Goal: Task Accomplishment & Management: Complete application form

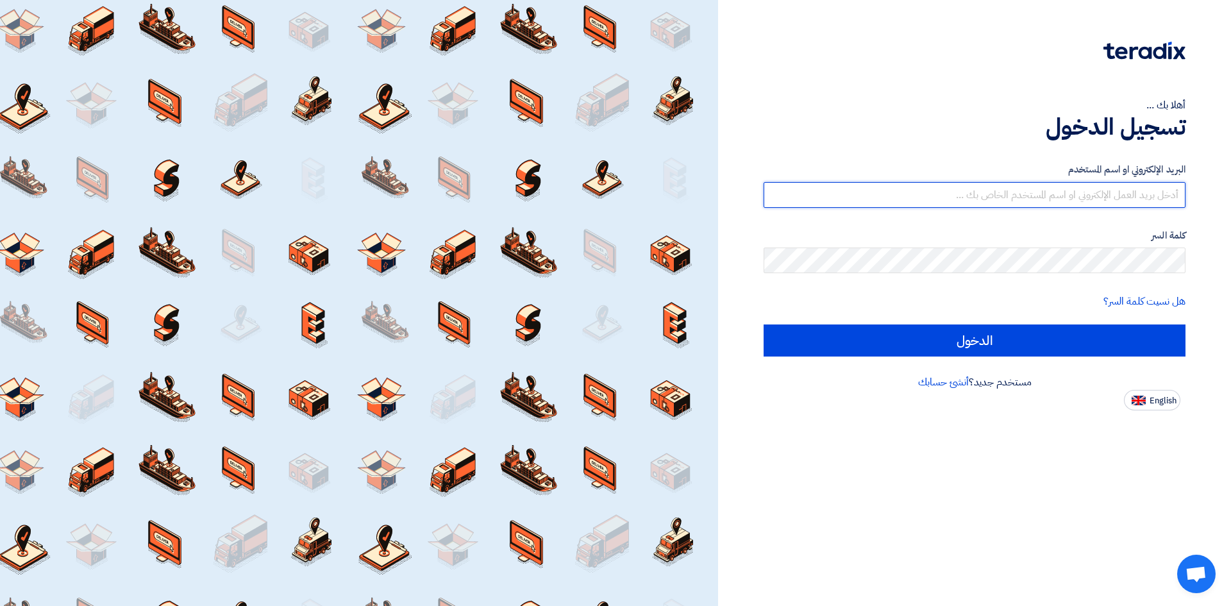
click at [900, 190] on input "text" at bounding box center [974, 195] width 422 height 26
paste input "[EMAIL_ADDRESS][DOMAIN_NAME]"
type input "[EMAIL_ADDRESS][DOMAIN_NAME]"
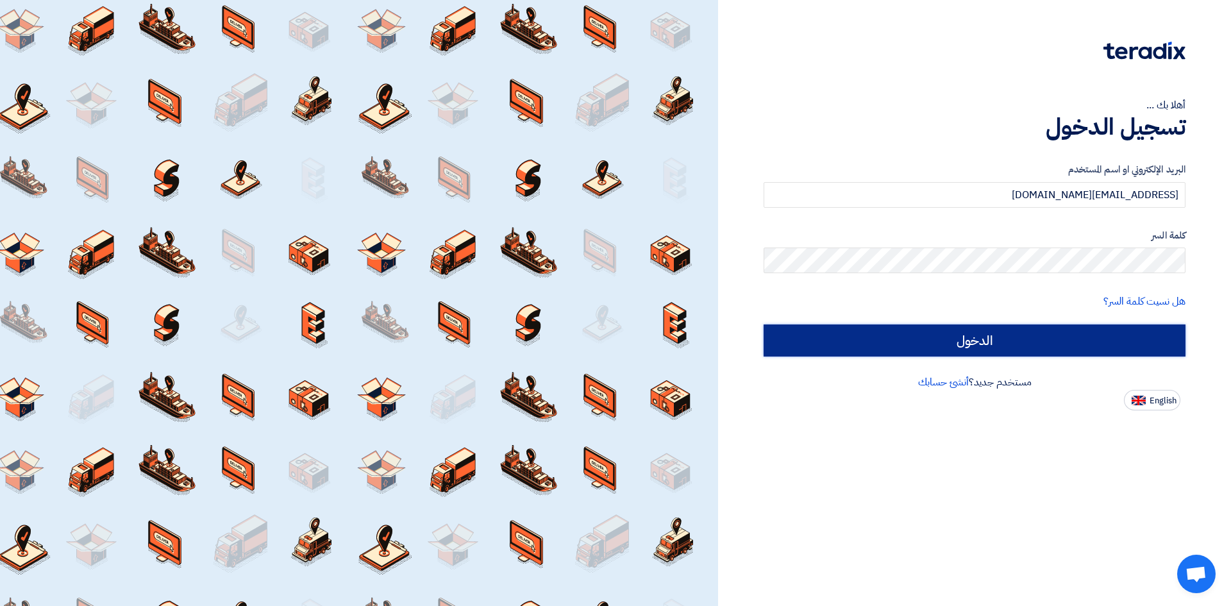
click at [954, 342] on input "الدخول" at bounding box center [974, 340] width 422 height 32
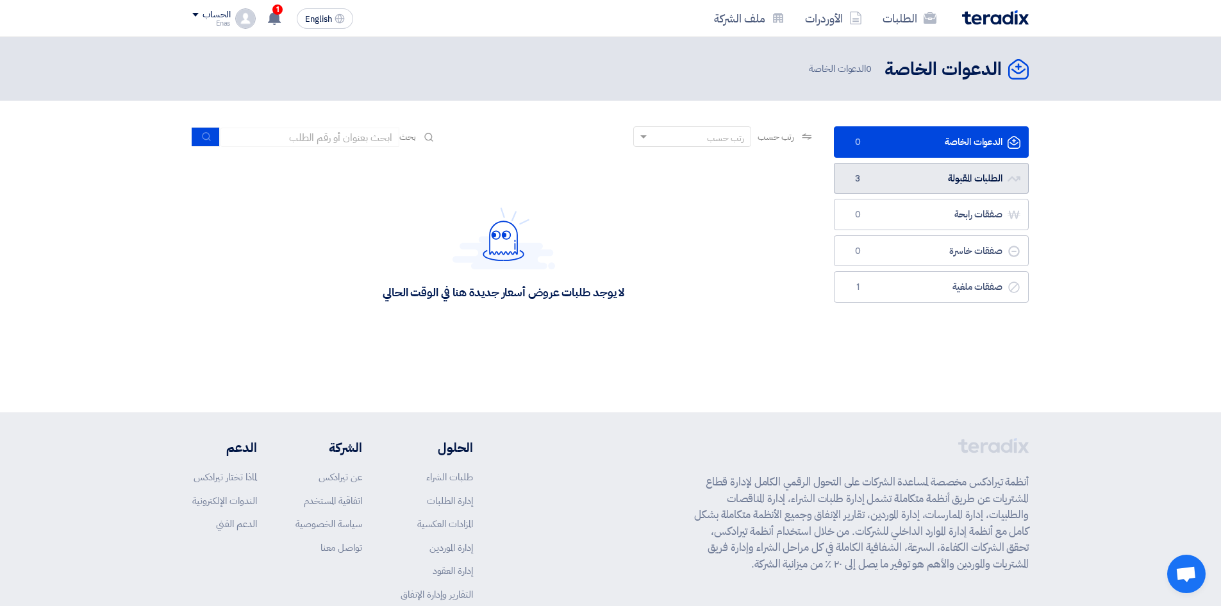
click at [920, 183] on link "الطلبات المقبولة الطلبات المقبولة 3" at bounding box center [931, 178] width 195 height 31
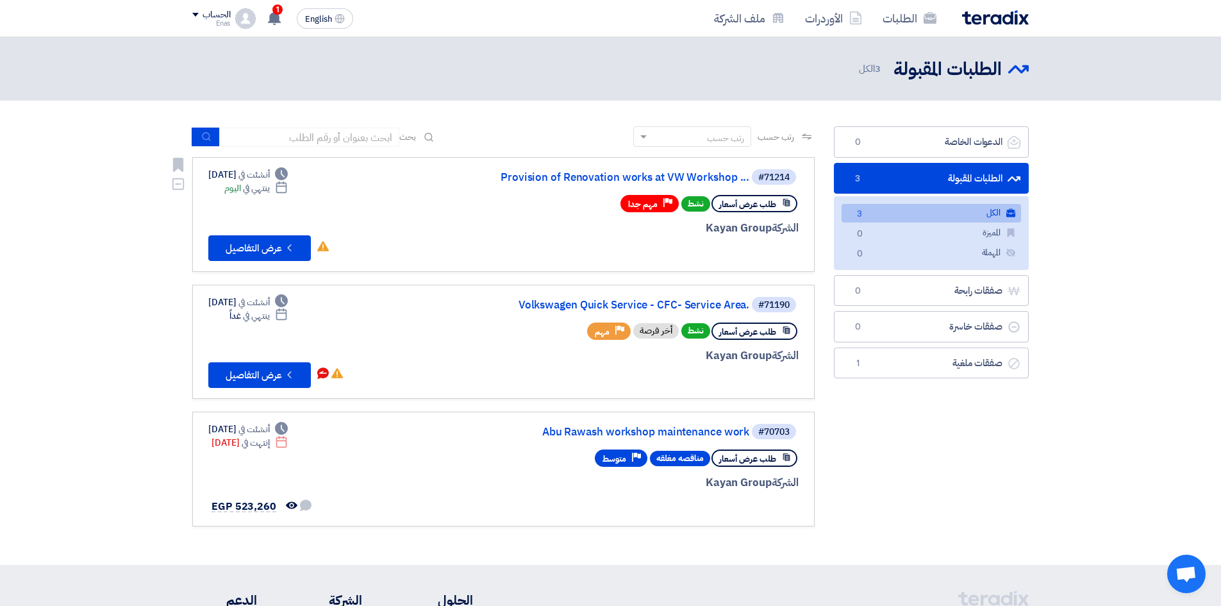
drag, startPoint x: 699, startPoint y: 223, endPoint x: 799, endPoint y: 222, distance: 100.0
click at [799, 222] on link "#71214 Provision of Renovation works at VW Workshop ... طلب عرض أسعار نشط Prior…" at bounding box center [503, 214] width 622 height 115
click at [667, 237] on div "#71214 Provision of Renovation works at VW Workshop ... طلب عرض أسعار نشط Prior…" at bounding box center [644, 214] width 308 height 93
drag, startPoint x: 774, startPoint y: 206, endPoint x: 717, endPoint y: 206, distance: 57.0
click at [717, 206] on div "طلب عرض أسعار" at bounding box center [754, 203] width 86 height 17
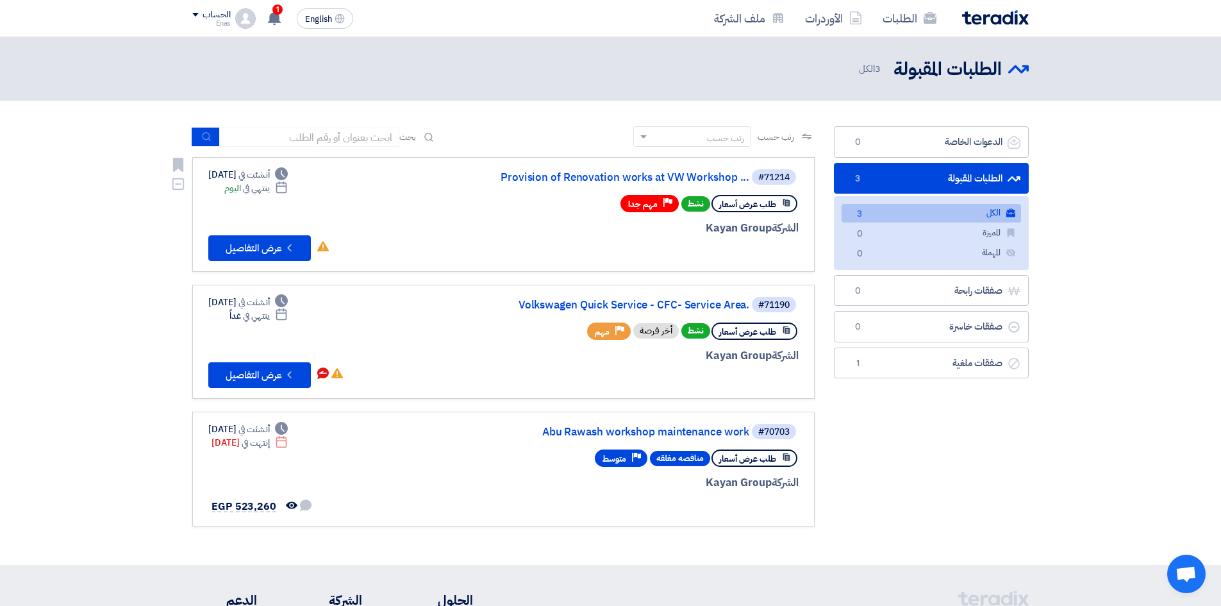
click at [576, 220] on div "الشركة Kayan Group" at bounding box center [644, 228] width 308 height 17
click at [291, 249] on icon "Check details" at bounding box center [289, 248] width 12 height 12
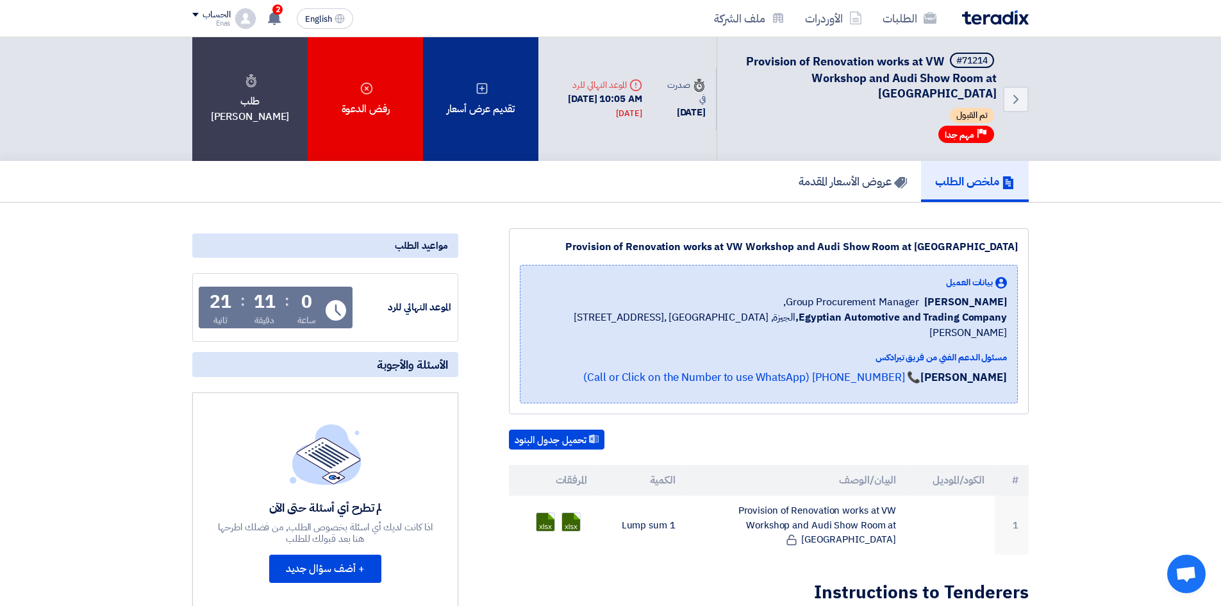
click at [497, 108] on div "تقديم عرض أسعار" at bounding box center [480, 99] width 115 height 124
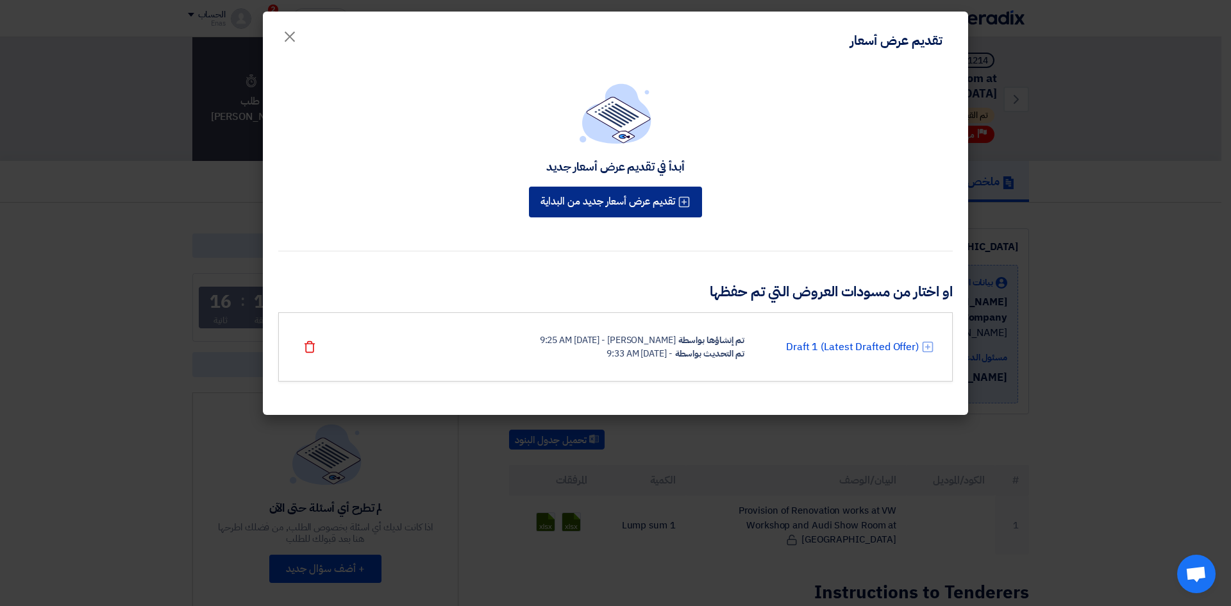
click at [682, 204] on icon at bounding box center [684, 202] width 13 height 13
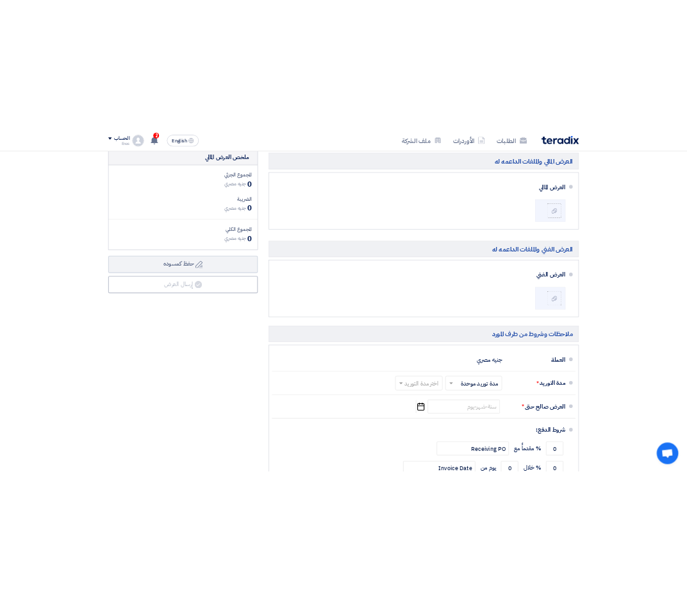
scroll to position [320, 0]
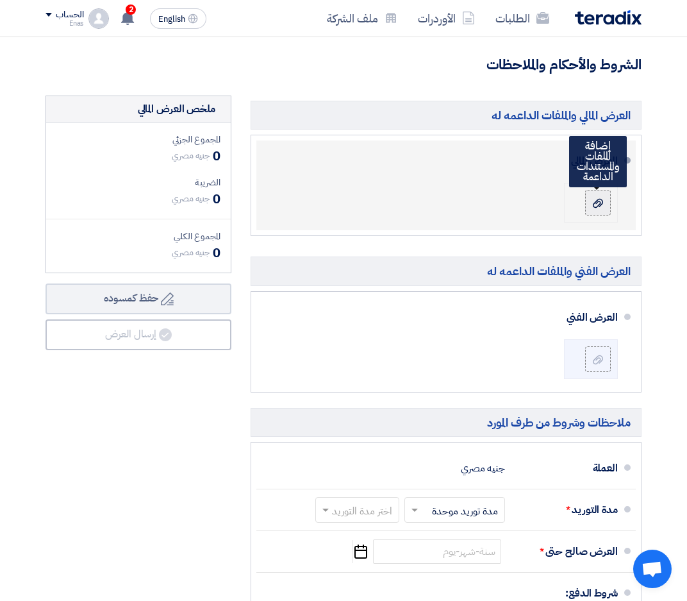
click at [599, 207] on div at bounding box center [597, 202] width 15 height 13
click at [0, 0] on input "file" at bounding box center [0, 0] width 0 height 0
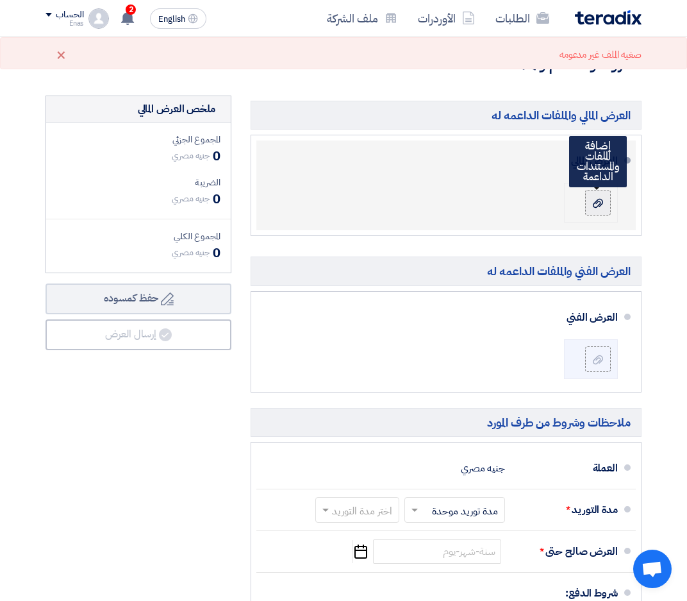
click at [597, 208] on use at bounding box center [598, 203] width 10 height 9
click at [0, 0] on input "file" at bounding box center [0, 0] width 0 height 0
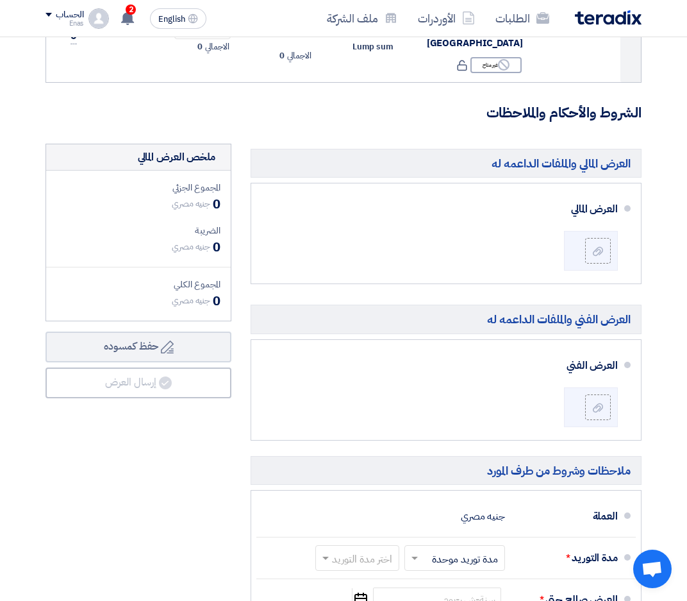
scroll to position [192, 0]
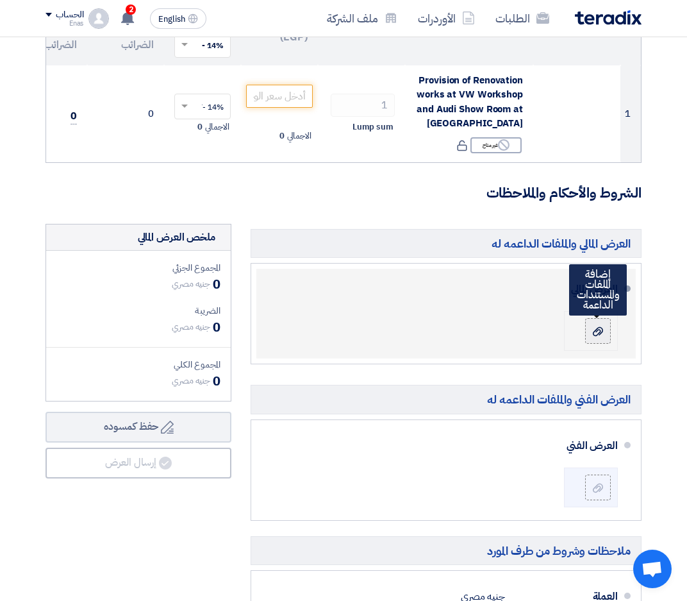
click at [595, 335] on div at bounding box center [597, 330] width 15 height 13
click at [0, 0] on input "file" at bounding box center [0, 0] width 0 height 0
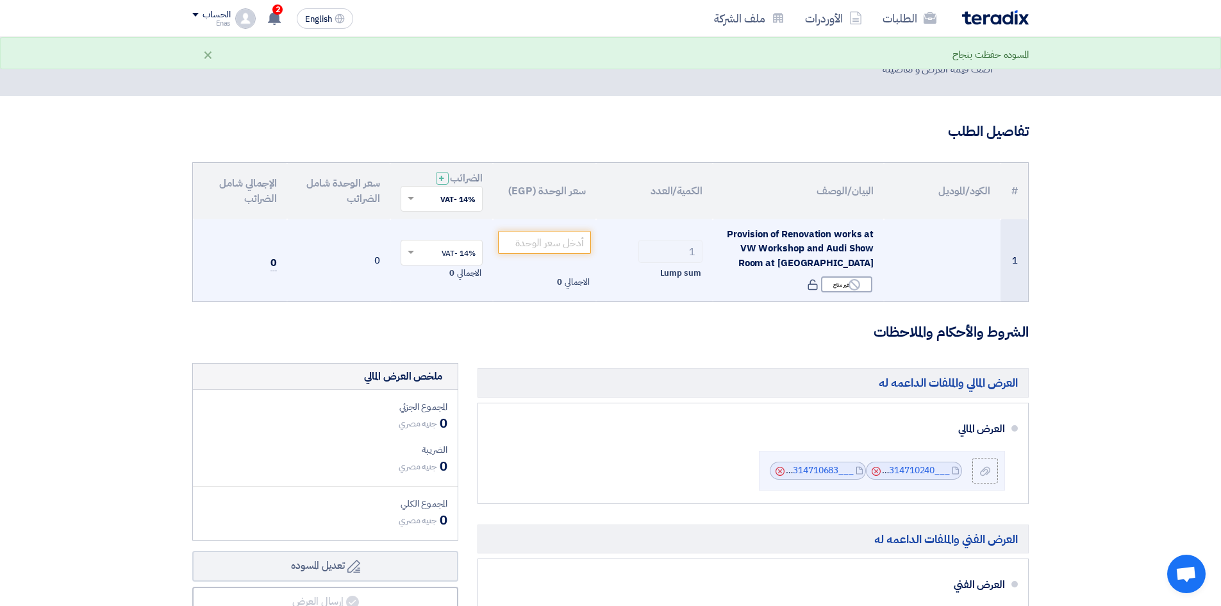
scroll to position [0, 0]
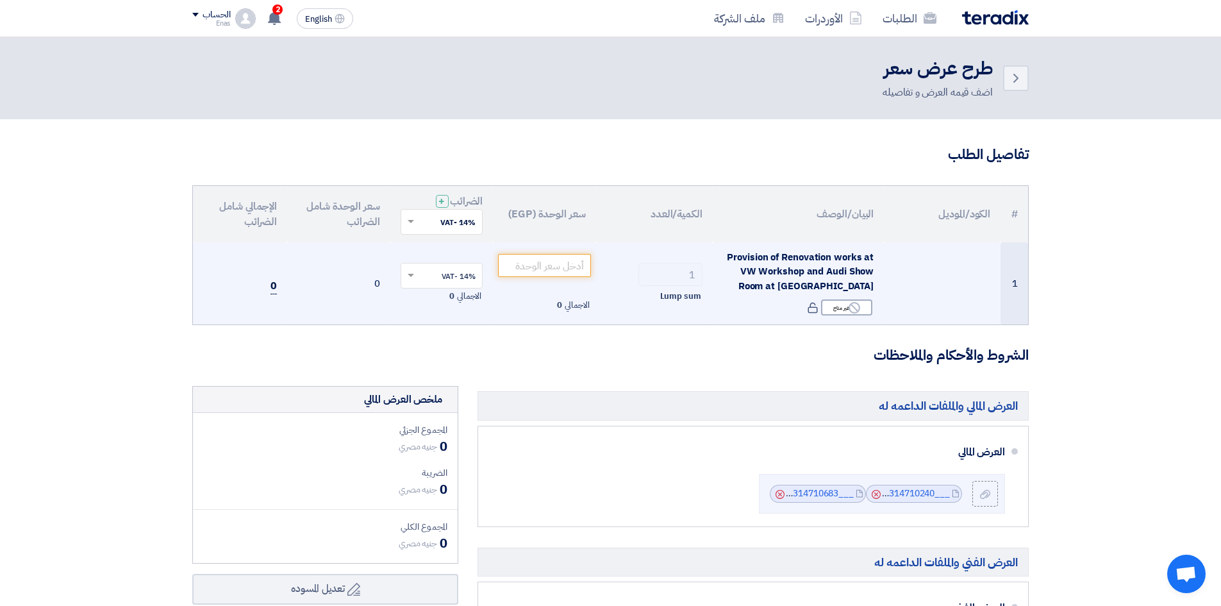
click at [272, 292] on span "0" at bounding box center [273, 286] width 6 height 16
click at [560, 275] on input "number" at bounding box center [544, 265] width 93 height 23
click at [549, 274] on input "number" at bounding box center [544, 265] width 93 height 23
paste input "6592642"
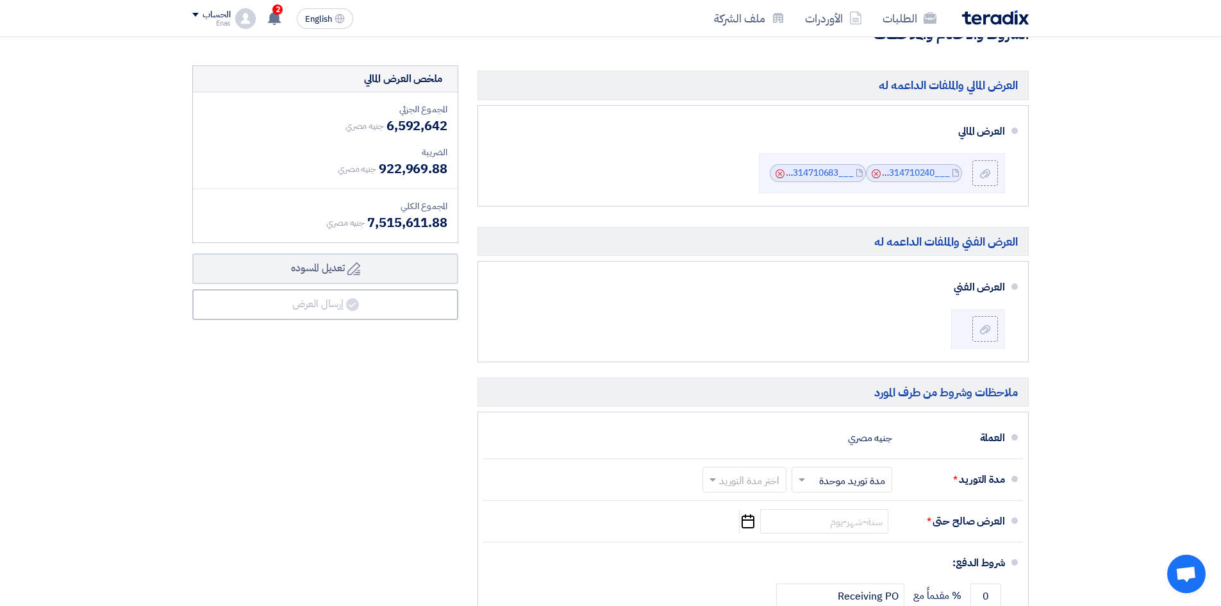
scroll to position [385, 0]
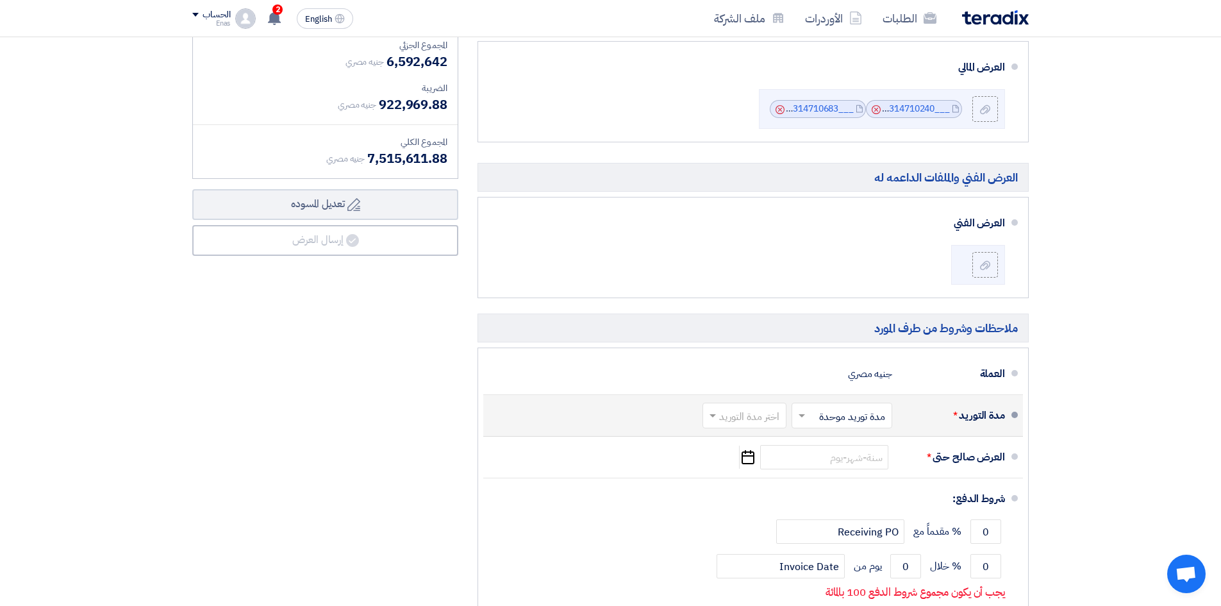
type input "6592642"
click at [753, 417] on input "text" at bounding box center [742, 417] width 78 height 19
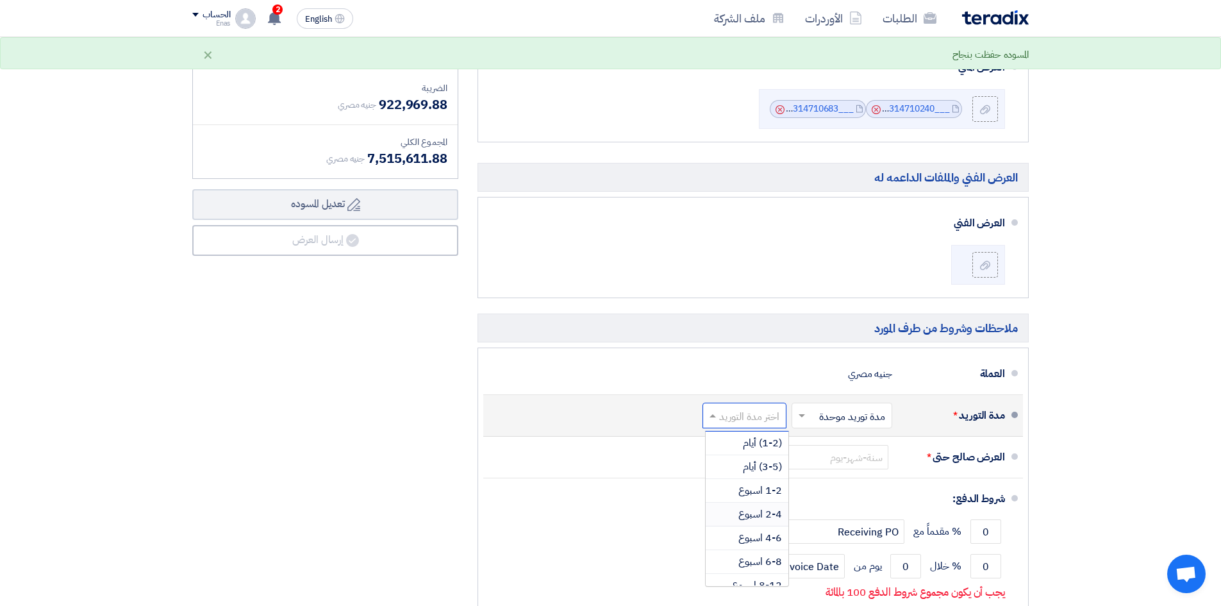
click at [770, 515] on span "2-4 اسبوع" at bounding box center [760, 513] width 44 height 15
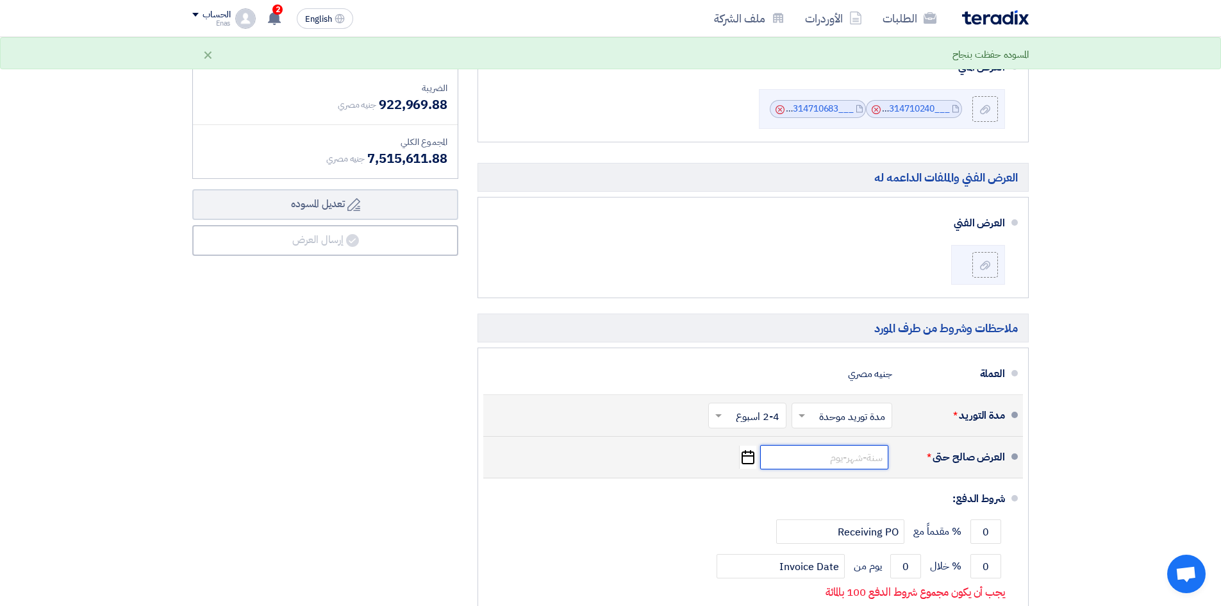
click at [808, 469] on input at bounding box center [824, 457] width 128 height 24
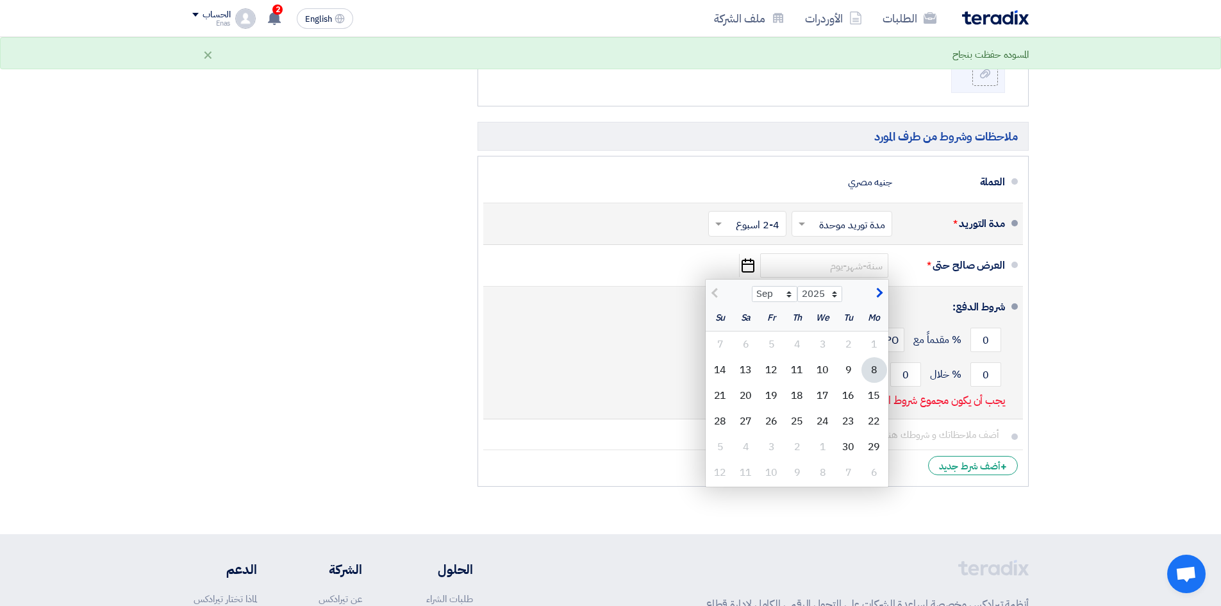
scroll to position [577, 0]
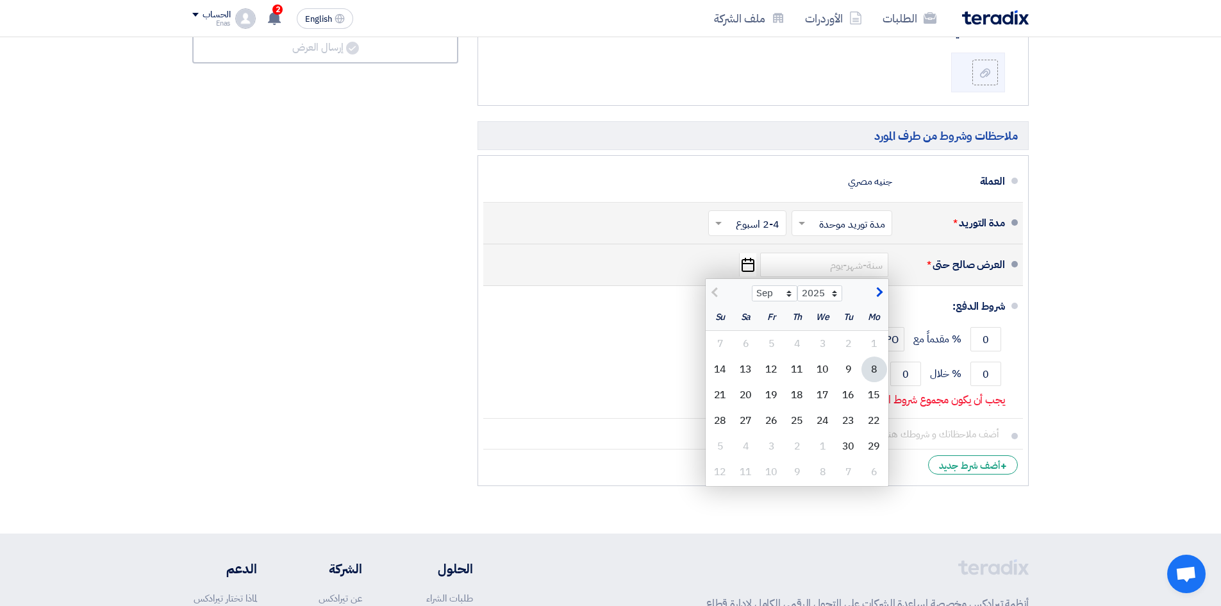
click at [875, 286] on span "button" at bounding box center [877, 293] width 7 height 14
select select "10"
click at [823, 370] on div "8" at bounding box center [823, 369] width 26 height 26
type input "10/8/2025"
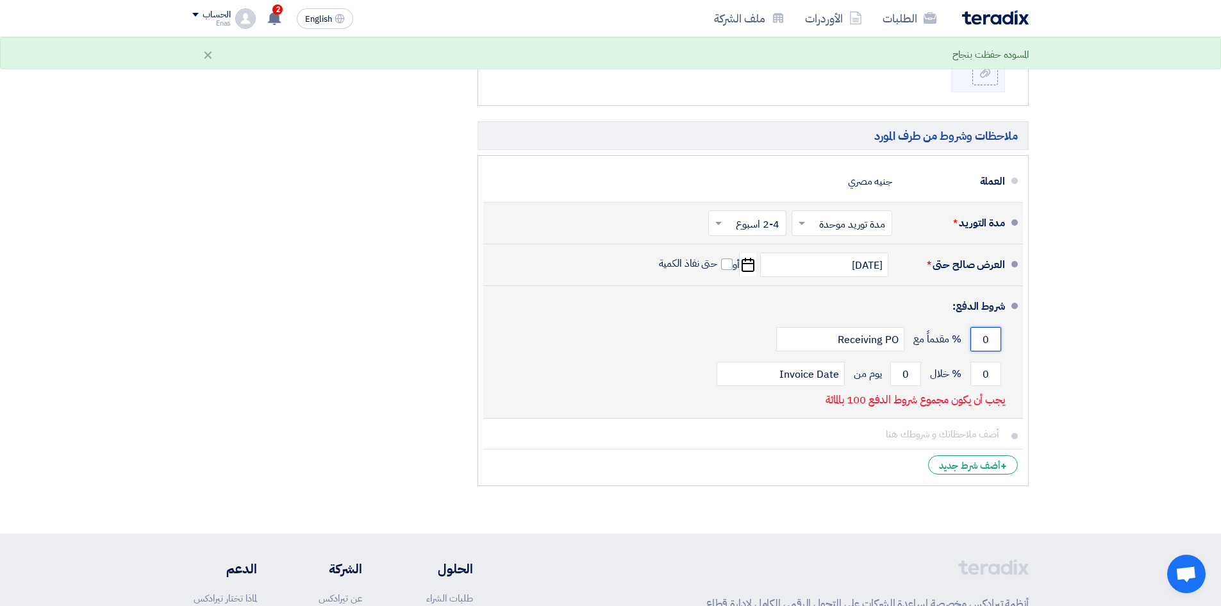
drag, startPoint x: 985, startPoint y: 347, endPoint x: 995, endPoint y: 349, distance: 10.6
click at [995, 349] on input "0" at bounding box center [985, 339] width 31 height 24
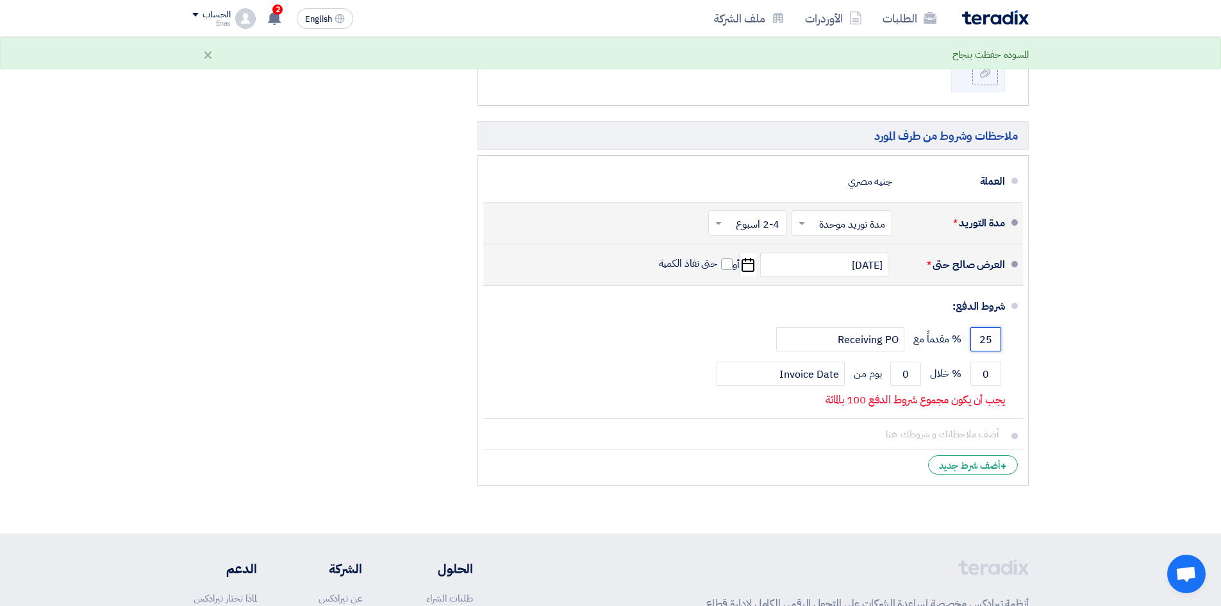
type input "25"
click at [1071, 292] on section "تفاصيل الطلب # الكود/الموديل البيان/الوصف الكمية/العدد سعر الوحدة (EGP) الضرائب…" at bounding box center [610, 37] width 1221 height 991
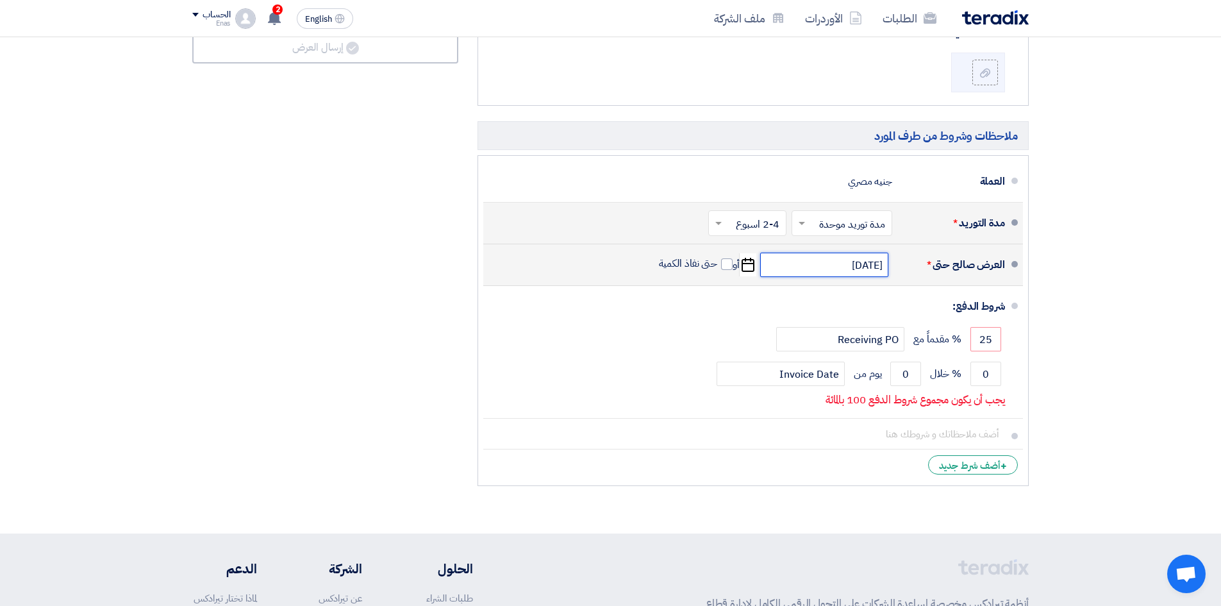
click at [794, 260] on input "10/8/2025" at bounding box center [824, 265] width 128 height 24
select select "10"
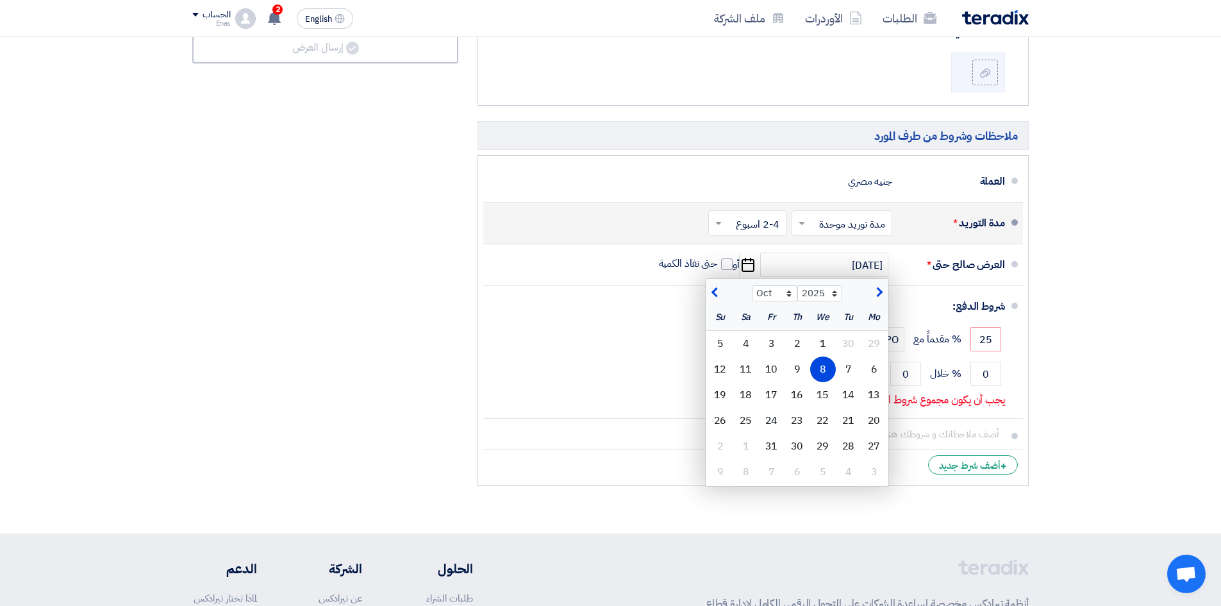
click at [1082, 267] on section "تفاصيل الطلب # الكود/الموديل البيان/الوصف الكمية/العدد سعر الوحدة (EGP) الضرائب…" at bounding box center [610, 37] width 1221 height 991
click at [419, 295] on div "ملخص العرض المالي المجموع الجزئي جنيه مصري 6,592,642 الضريبة" at bounding box center [325, 150] width 285 height 683
click at [1067, 285] on section "تفاصيل الطلب # الكود/الموديل البيان/الوصف الكمية/العدد سعر الوحدة (EGP) الضرائب…" at bounding box center [610, 37] width 1221 height 991
click at [830, 375] on div "8" at bounding box center [823, 369] width 26 height 26
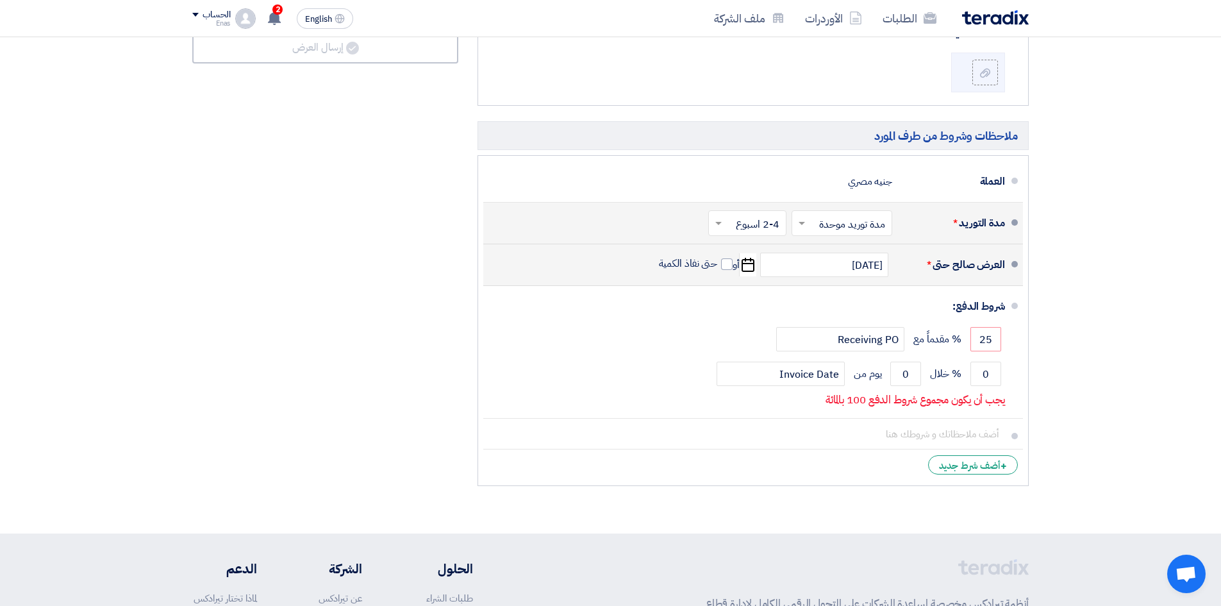
click at [1069, 325] on section "تفاصيل الطلب # الكود/الموديل البيان/الوصف الكمية/العدد سعر الوحدة (EGP) الضرائب…" at bounding box center [610, 37] width 1221 height 991
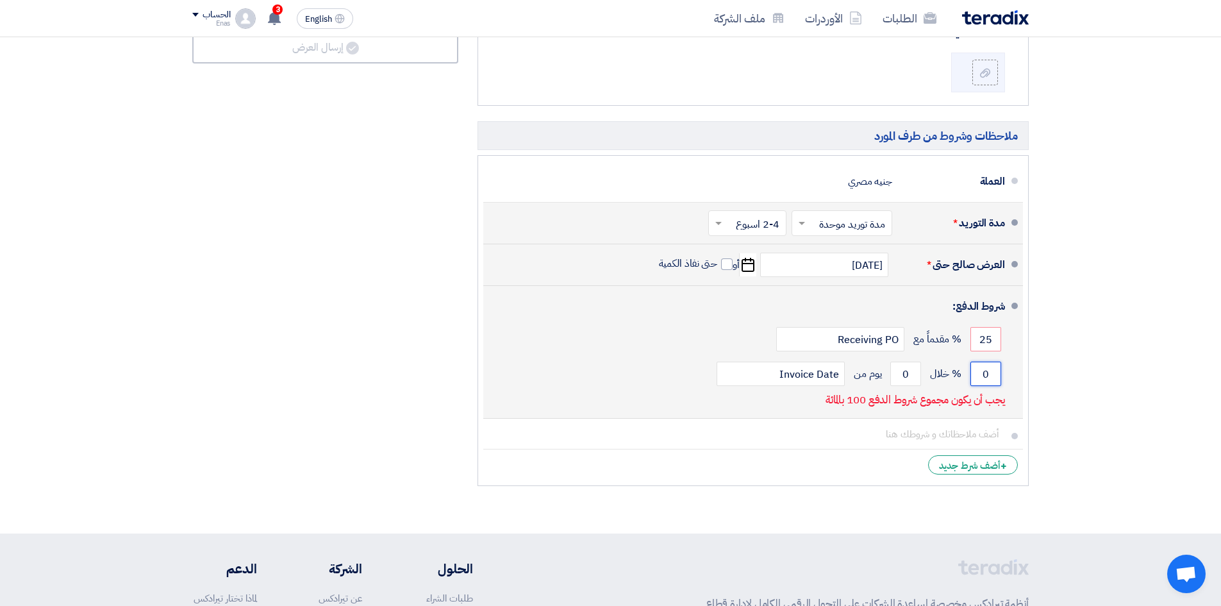
drag, startPoint x: 981, startPoint y: 376, endPoint x: 1015, endPoint y: 378, distance: 34.0
click at [1010, 380] on li "شروط الدفع: 25 % مقدماً مع Receiving PO 0 % خلال 0 Invoice Date" at bounding box center [753, 352] width 540 height 133
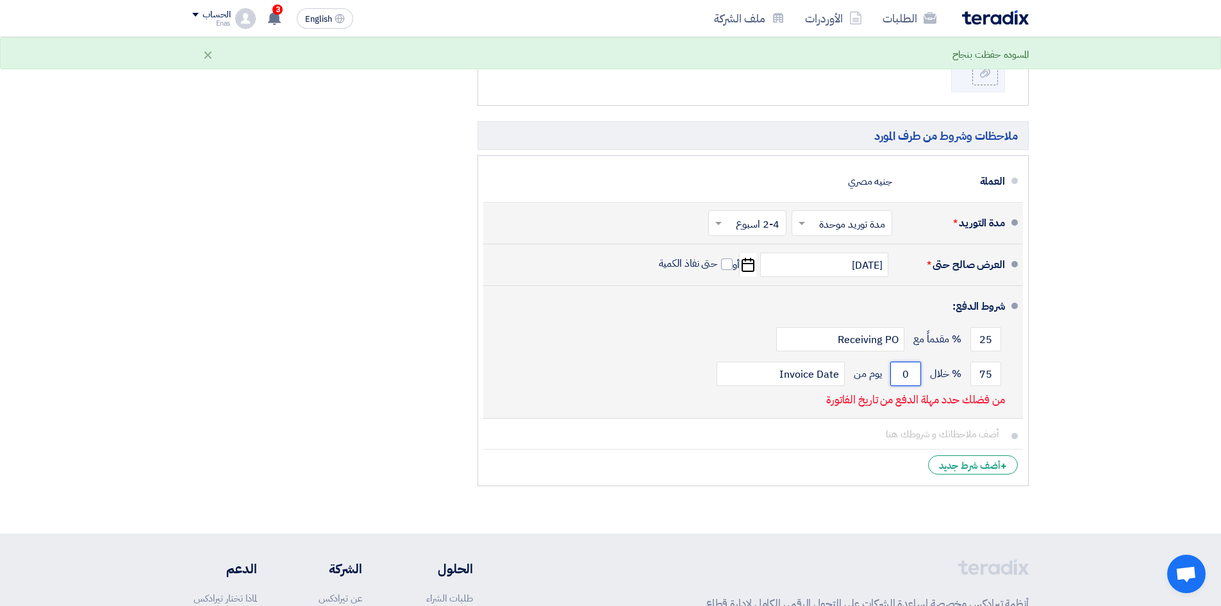
click at [904, 376] on input "0" at bounding box center [905, 374] width 31 height 24
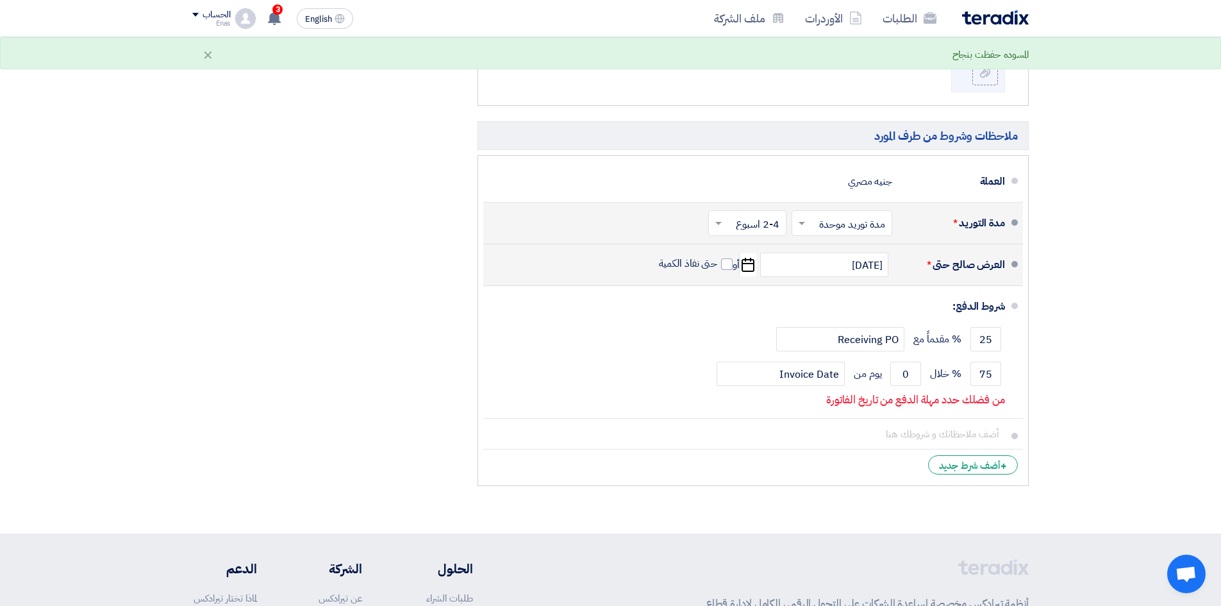
click at [1056, 374] on section "تفاصيل الطلب # الكود/الموديل البيان/الوصف الكمية/العدد سعر الوحدة (EGP) الضرائب…" at bounding box center [610, 37] width 1221 height 991
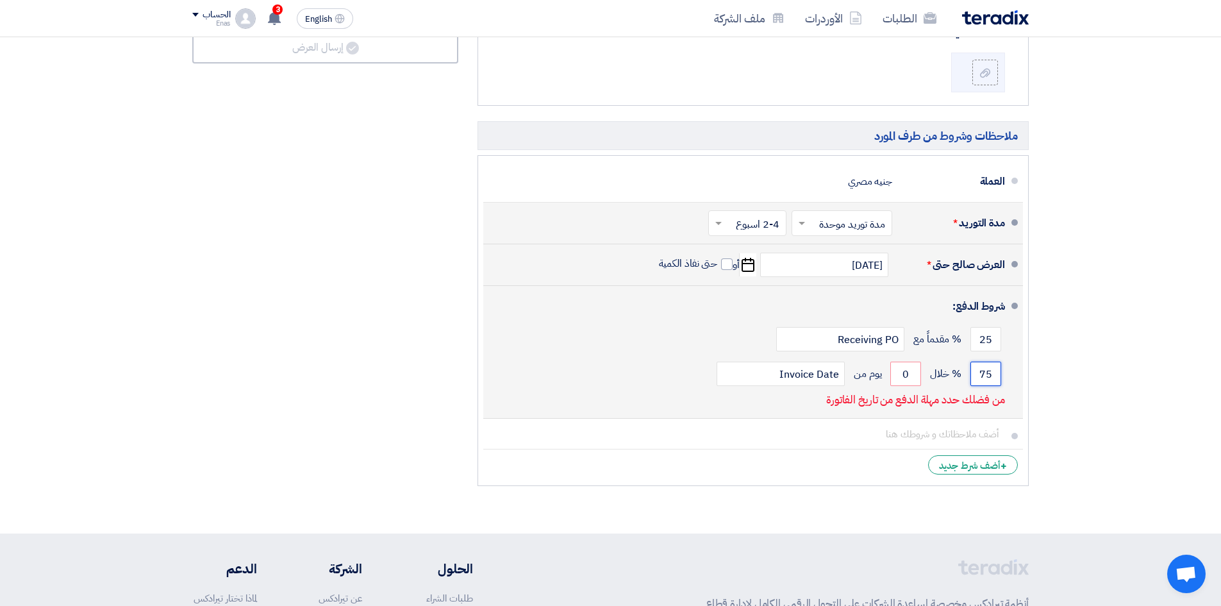
drag, startPoint x: 976, startPoint y: 377, endPoint x: 1009, endPoint y: 381, distance: 33.0
click at [1009, 381] on li "شروط الدفع: 25 % مقدماً مع Receiving PO 75 % خلال 0 Invoice Date" at bounding box center [753, 352] width 540 height 133
type input "50"
drag, startPoint x: 903, startPoint y: 376, endPoint x: 913, endPoint y: 376, distance: 9.6
click at [913, 376] on input "0" at bounding box center [905, 374] width 31 height 24
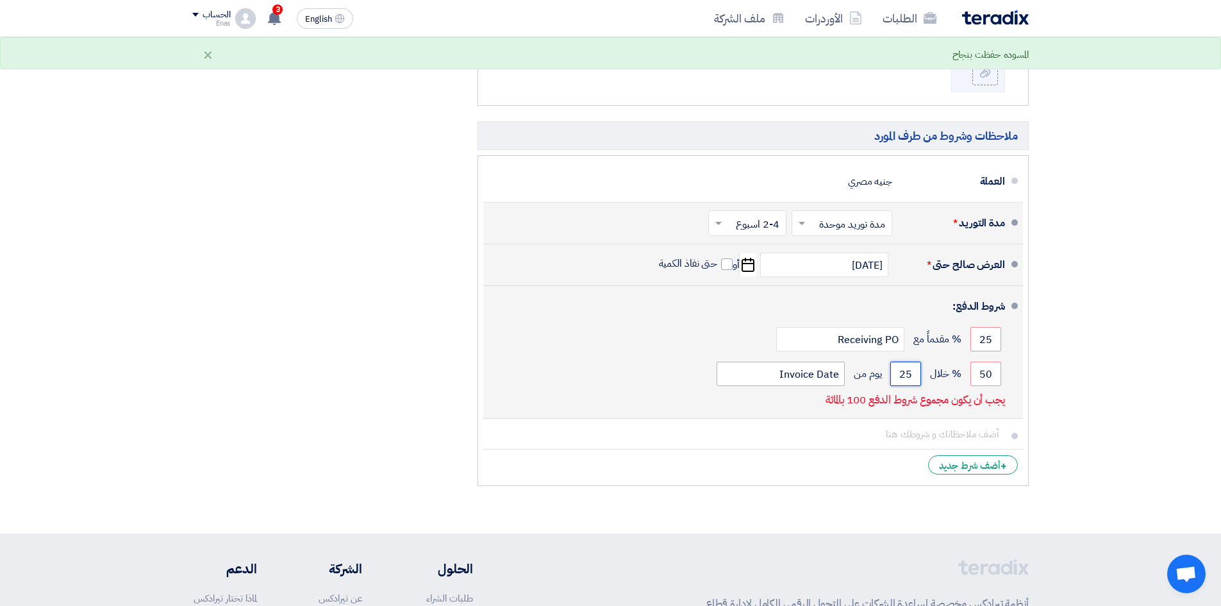
type input "25"
click at [767, 378] on input "Invoice Date" at bounding box center [781, 374] width 128 height 24
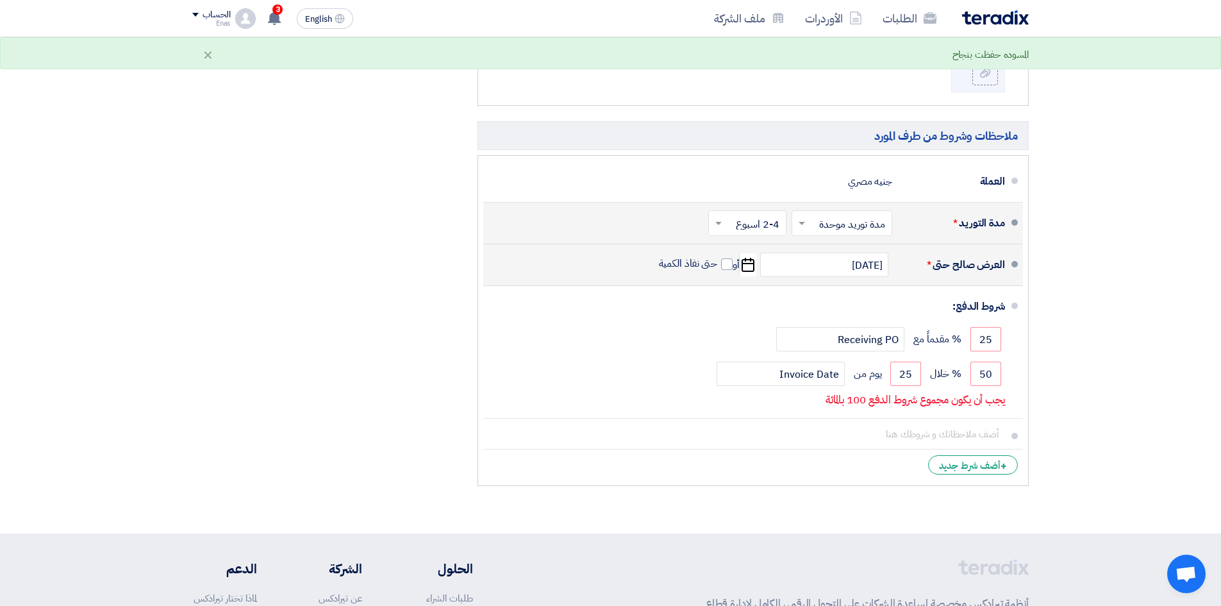
click at [1115, 420] on section "تفاصيل الطلب # الكود/الموديل البيان/الوصف الكمية/العدد سعر الوحدة (EGP) الضرائب…" at bounding box center [610, 37] width 1221 height 991
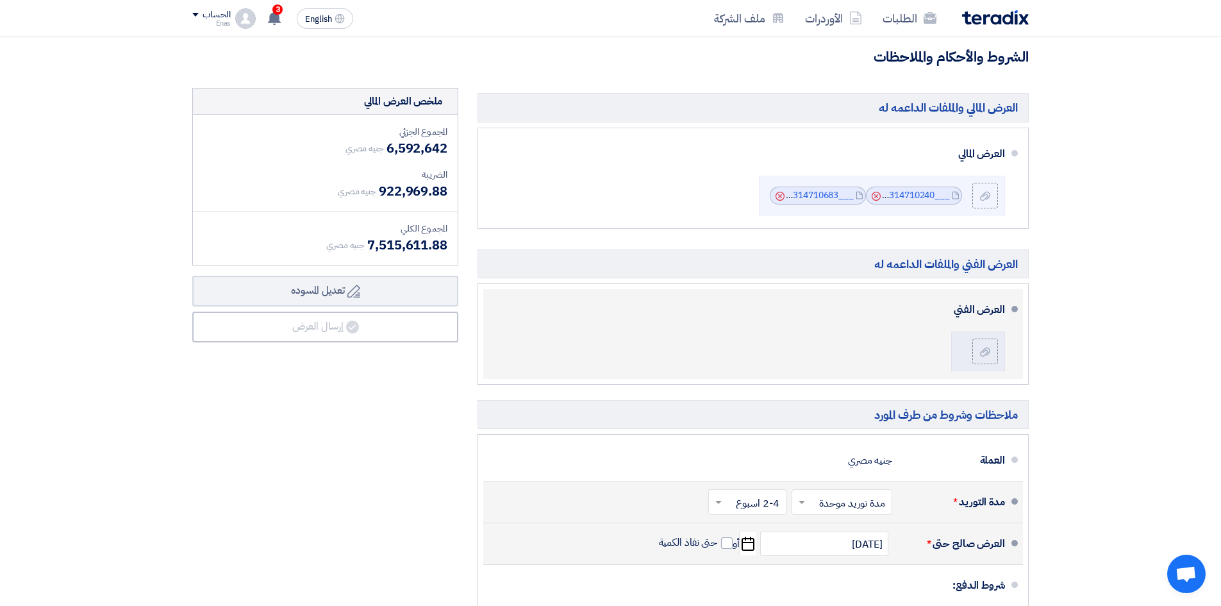
scroll to position [320, 0]
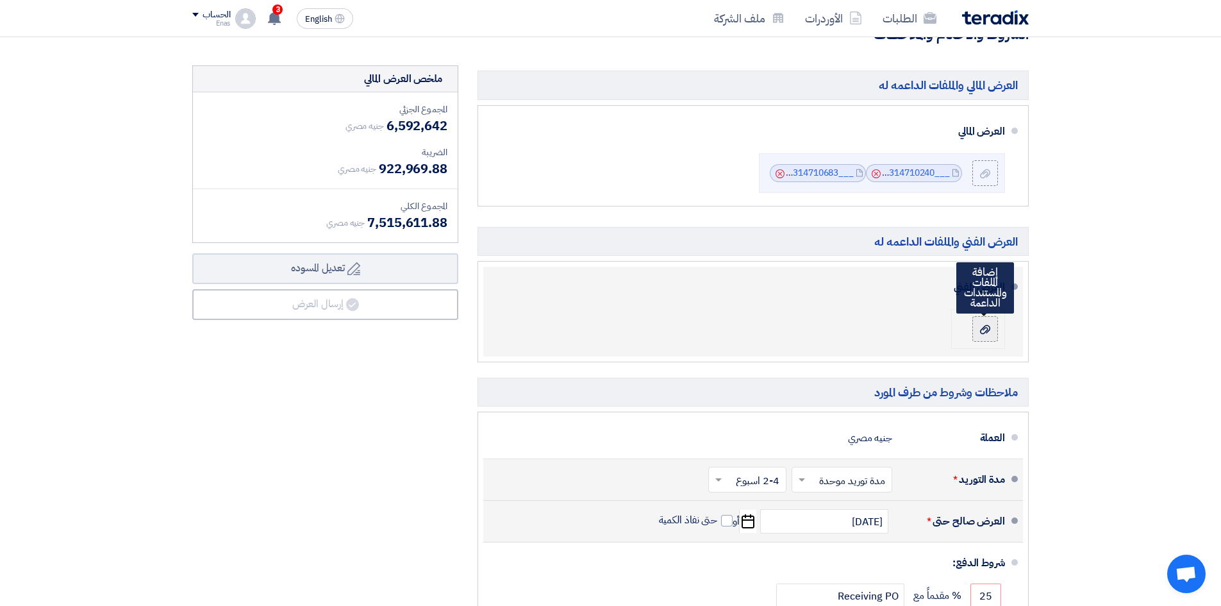
click at [990, 330] on div at bounding box center [985, 328] width 15 height 13
click at [0, 0] on input "file" at bounding box center [0, 0] width 0 height 0
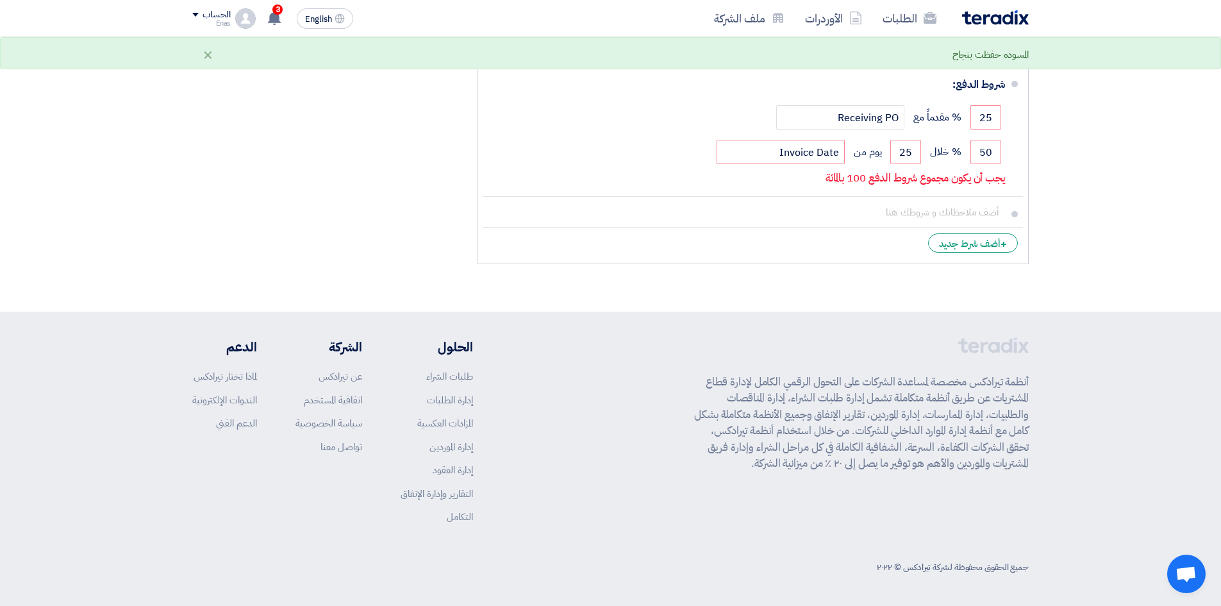
scroll to position [670, 0]
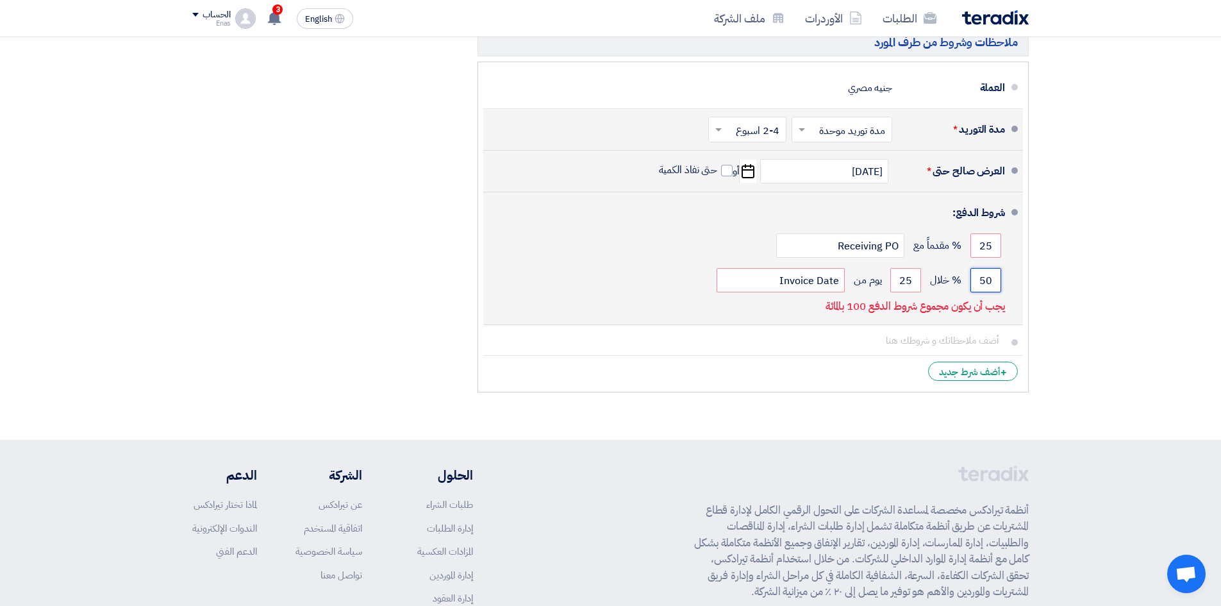
click at [986, 277] on input "50" at bounding box center [985, 280] width 31 height 24
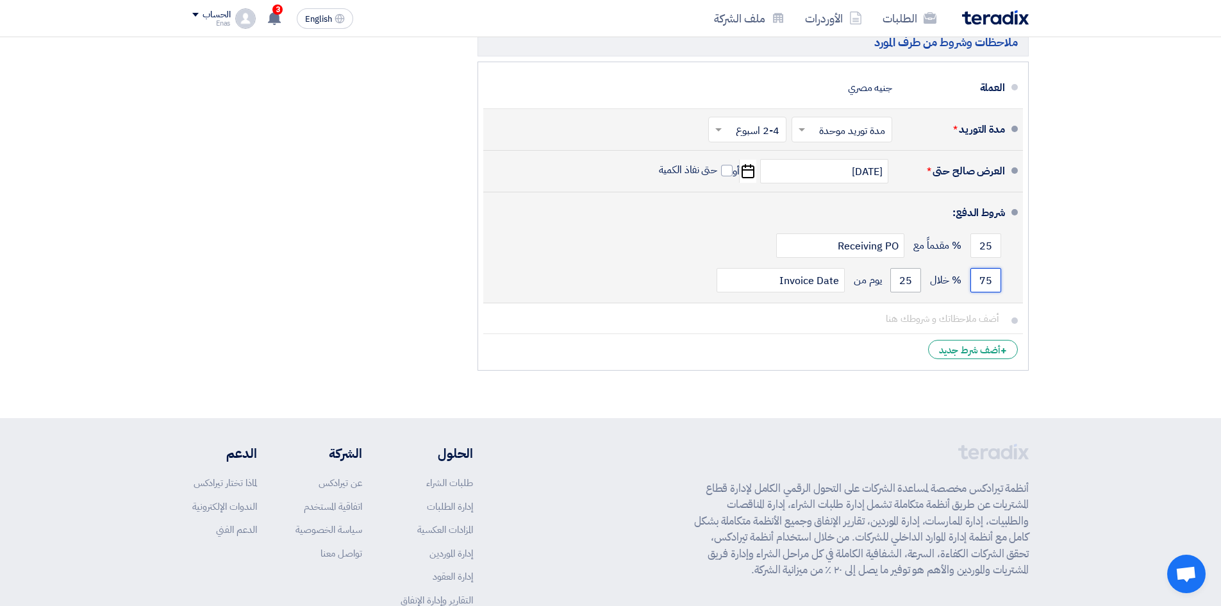
type input "75"
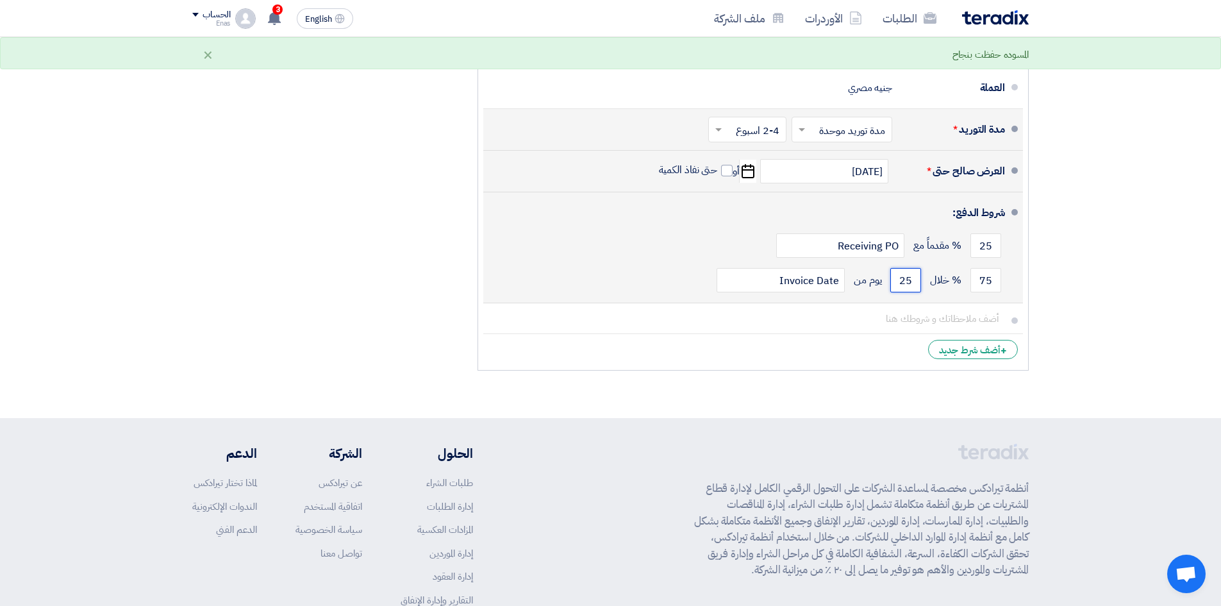
drag, startPoint x: 903, startPoint y: 282, endPoint x: 919, endPoint y: 287, distance: 16.6
click at [919, 287] on input "25" at bounding box center [905, 280] width 31 height 24
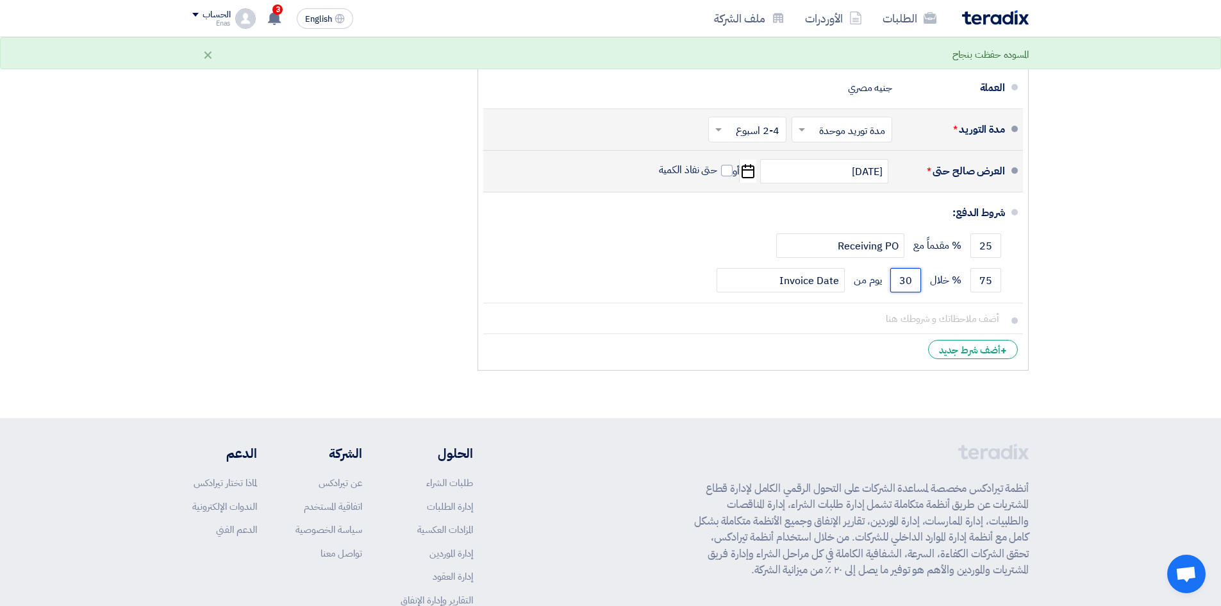
type input "30"
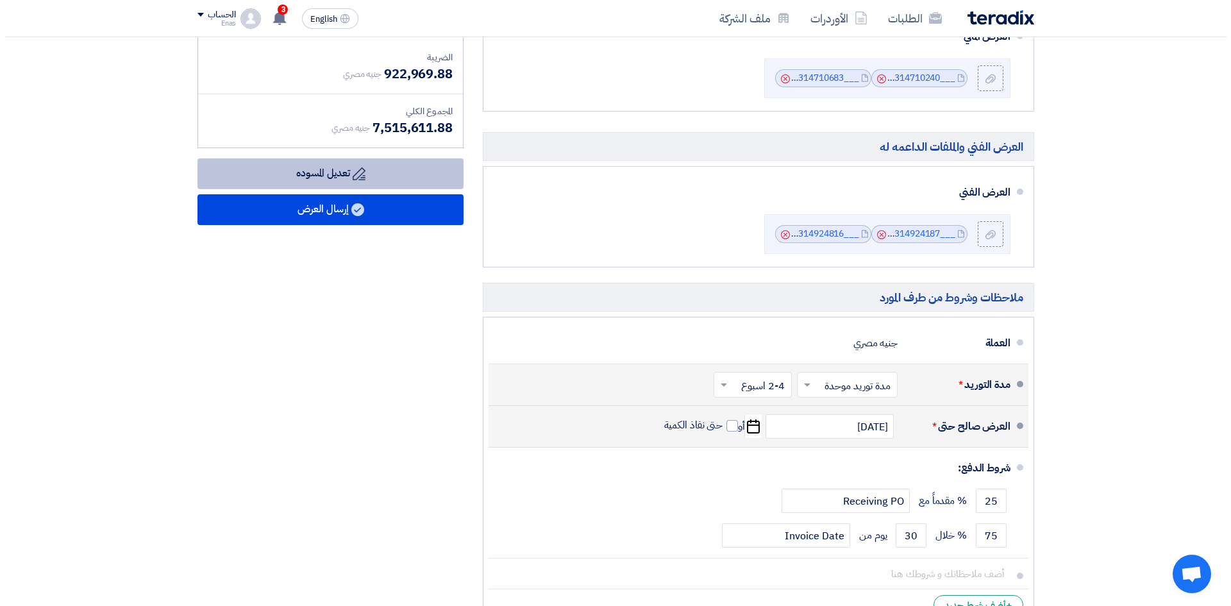
scroll to position [392, 0]
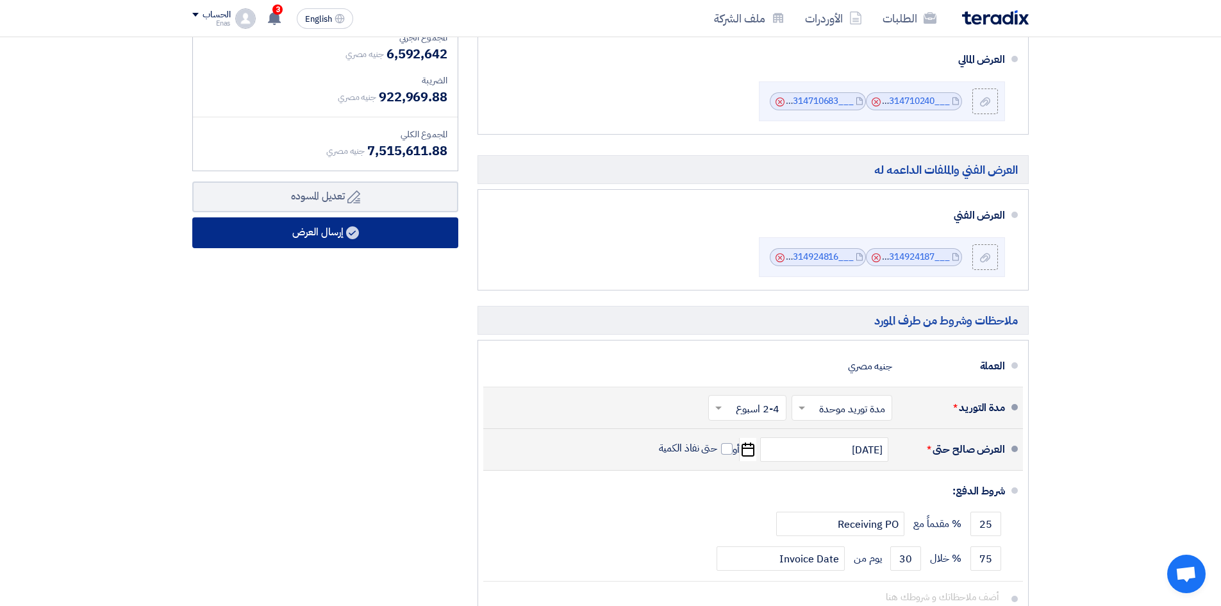
click at [345, 226] on button "إرسال العرض" at bounding box center [325, 232] width 266 height 31
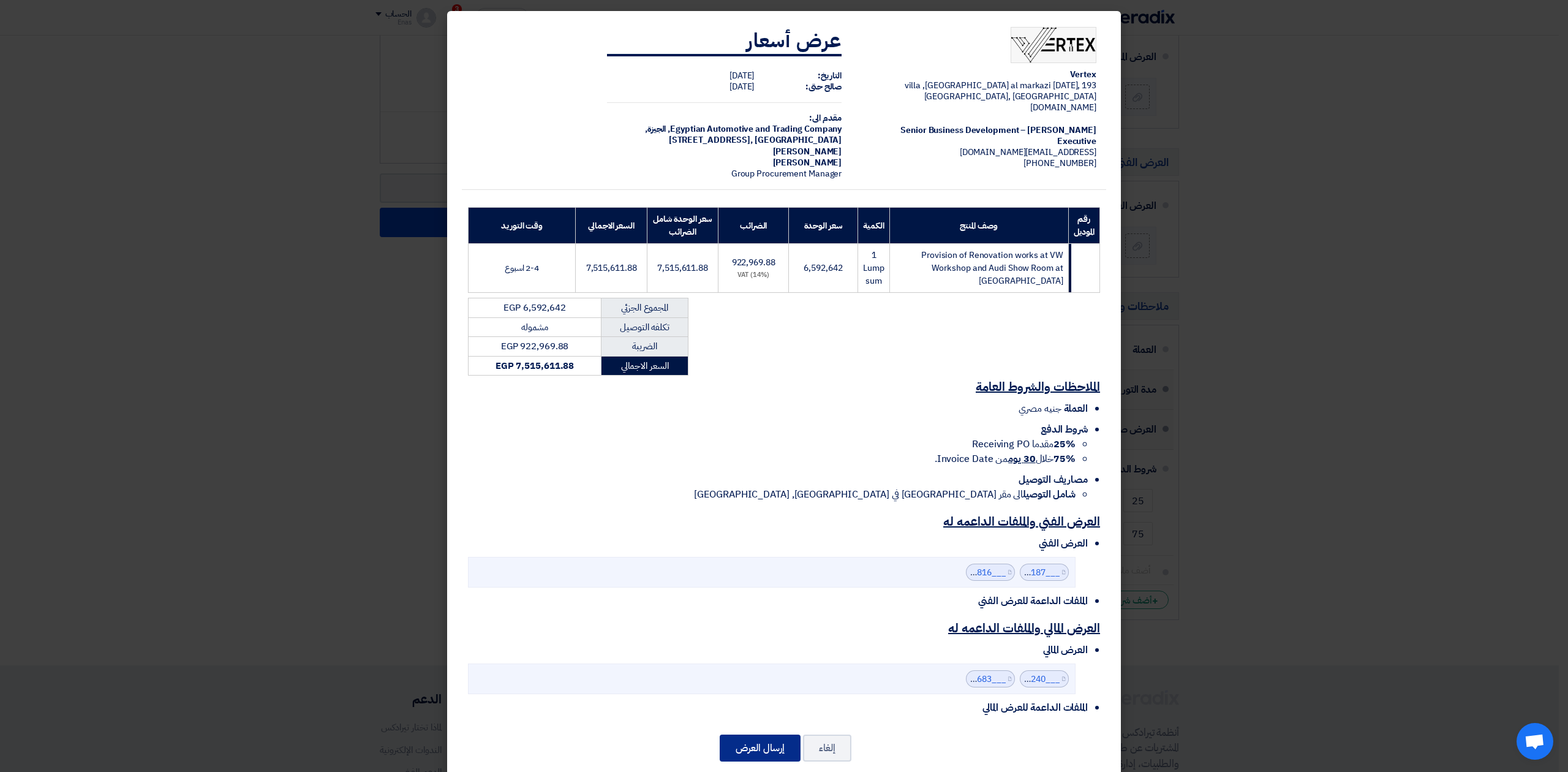
click at [765, 578] on button "إرسال العرض" at bounding box center [760, 748] width 81 height 27
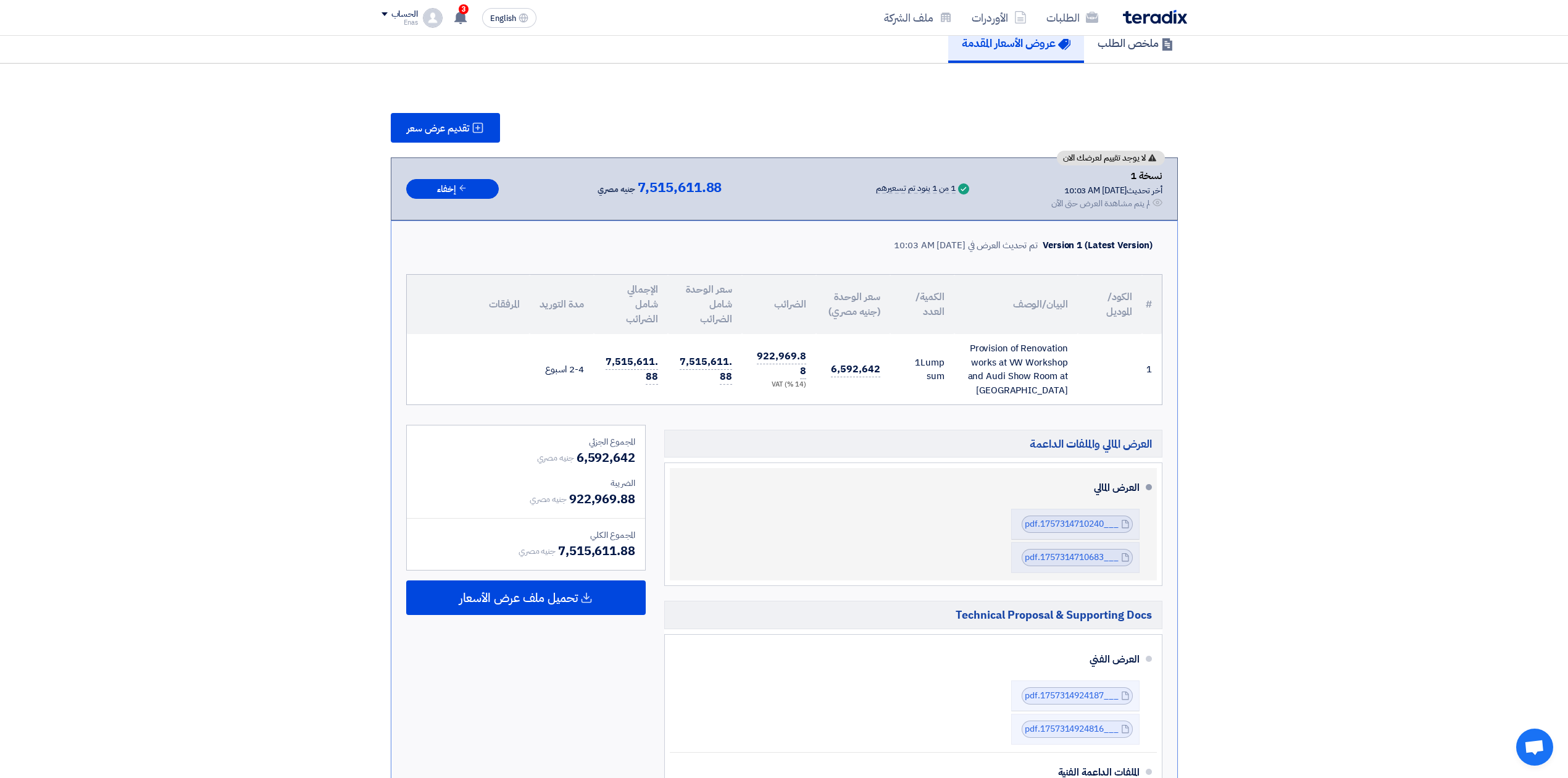
scroll to position [235, 0]
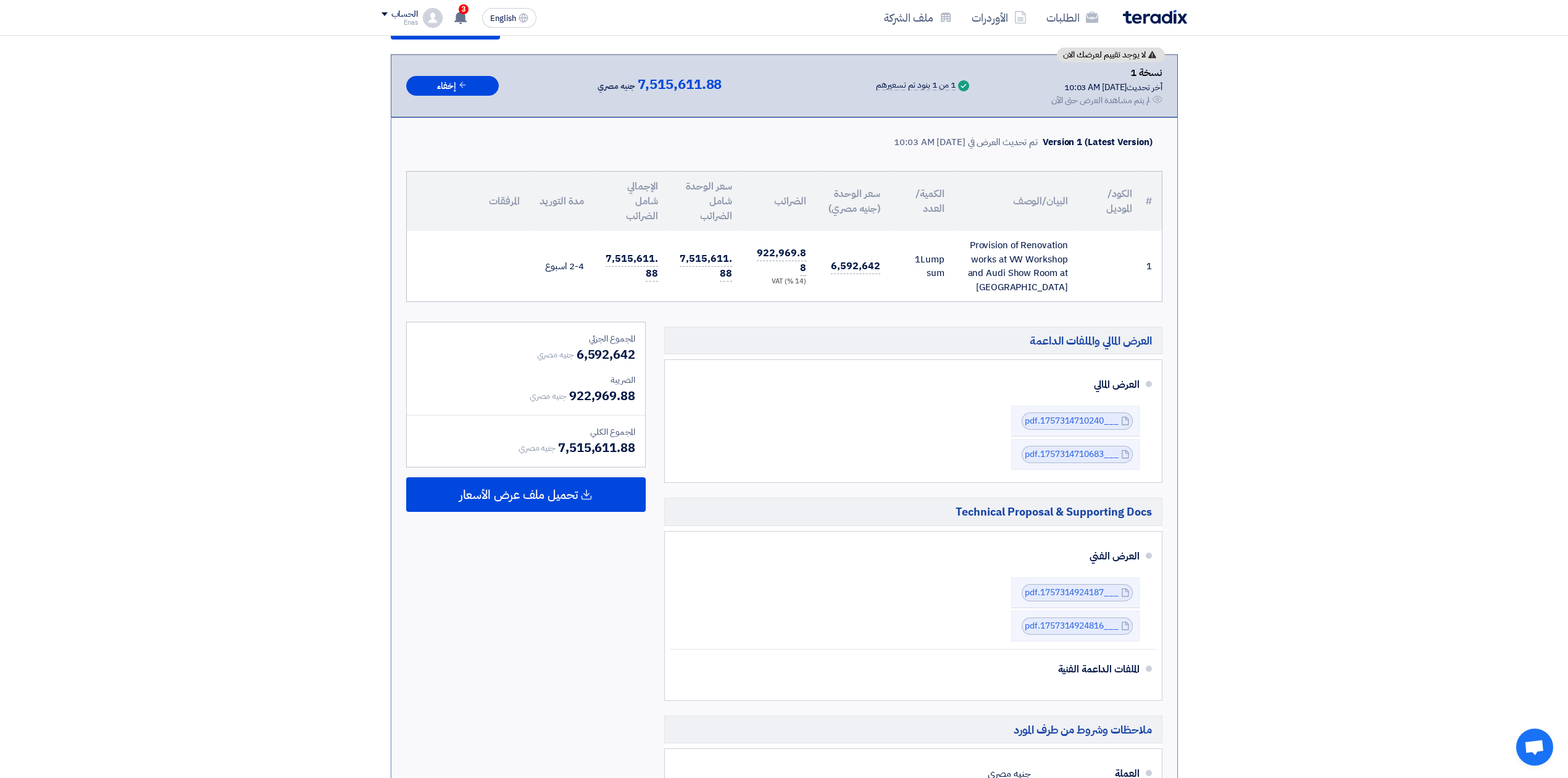
click at [1175, 282] on section "تقديم عرض سعر لا يوجد تقييم لعرضك الان نسخة 1 أخر تحديث 8 Sep 2025, 10:03 AM Of…" at bounding box center [784, 480] width 1568 height 1039
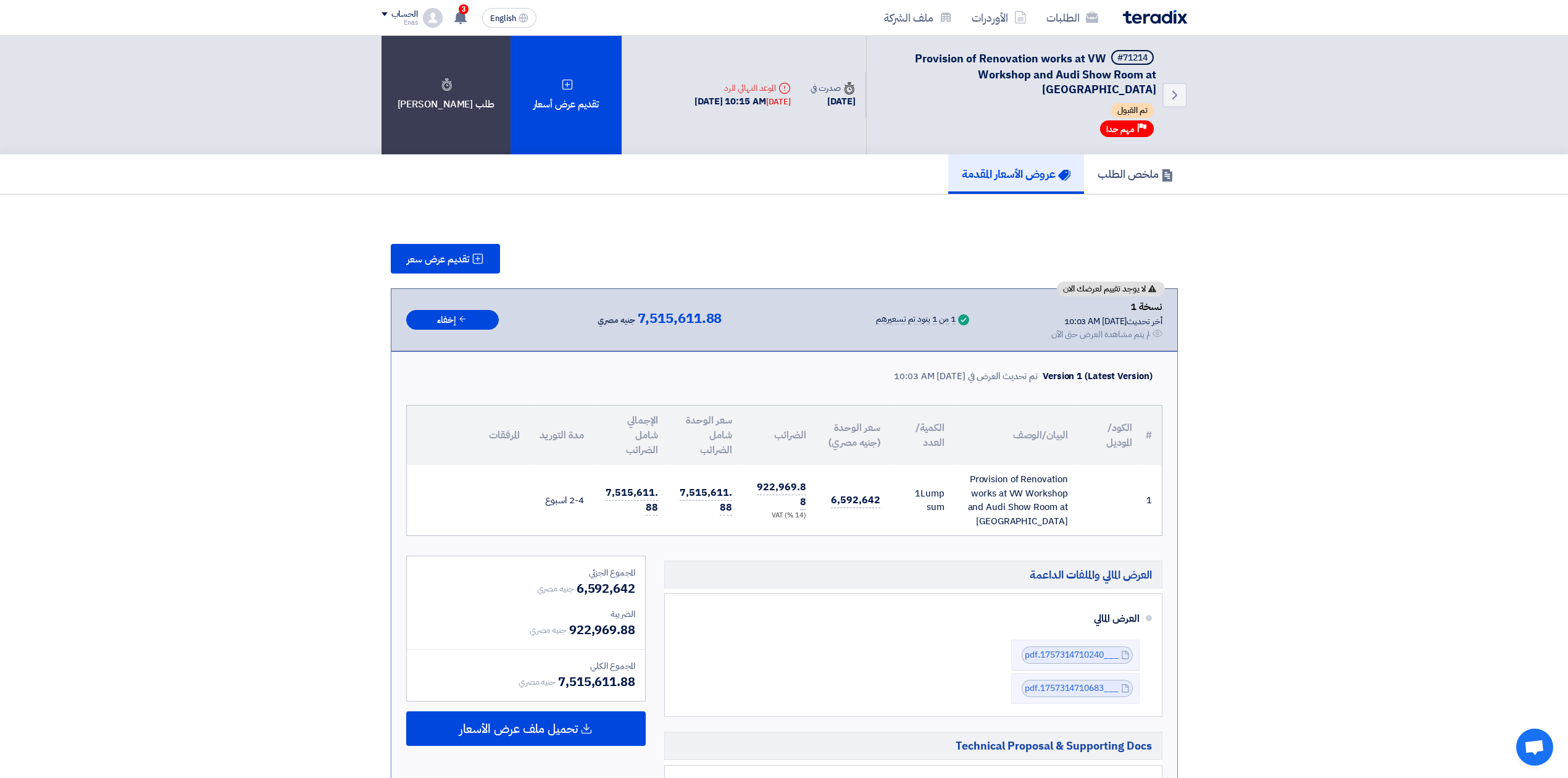
scroll to position [0, 0]
click at [1037, 168] on h5 "عروض الأسعار المقدمة" at bounding box center [1016, 174] width 109 height 14
click at [1132, 168] on h5 "ملخص الطلب" at bounding box center [1136, 174] width 76 height 14
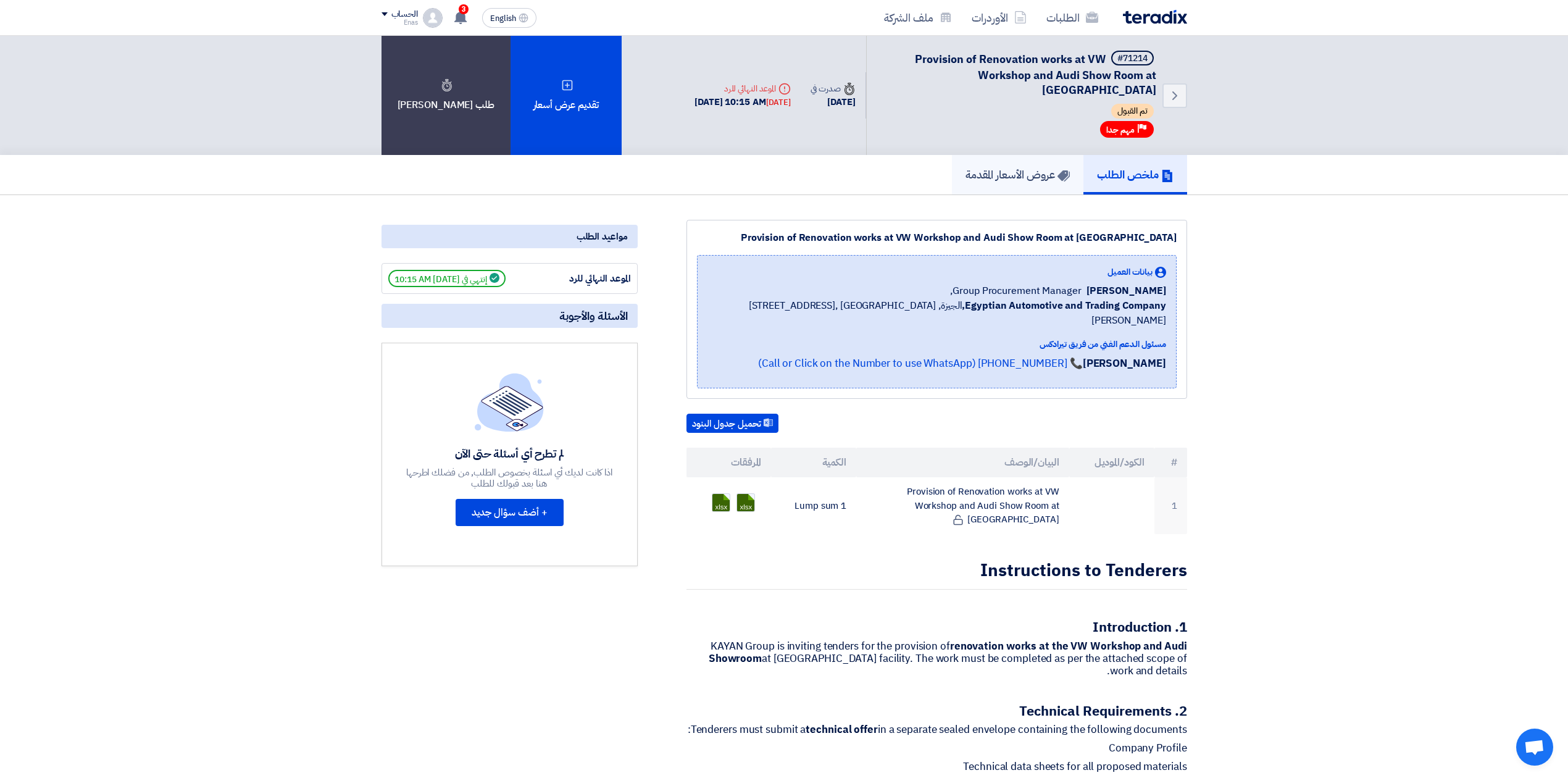
click at [1030, 168] on h5 "عروض الأسعار المقدمة" at bounding box center [1018, 174] width 104 height 14
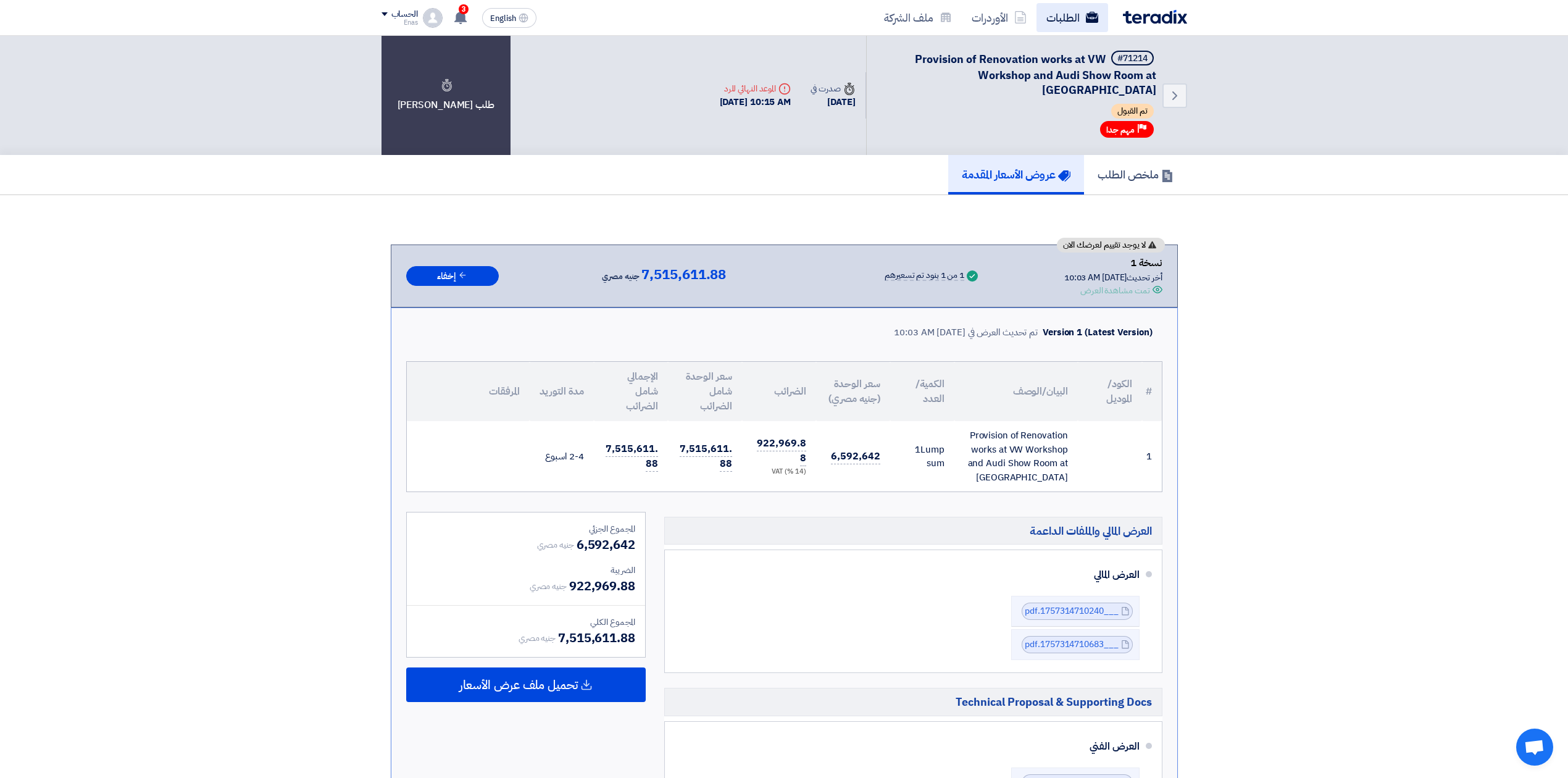
click at [1070, 25] on link "الطلبات" at bounding box center [1072, 17] width 71 height 29
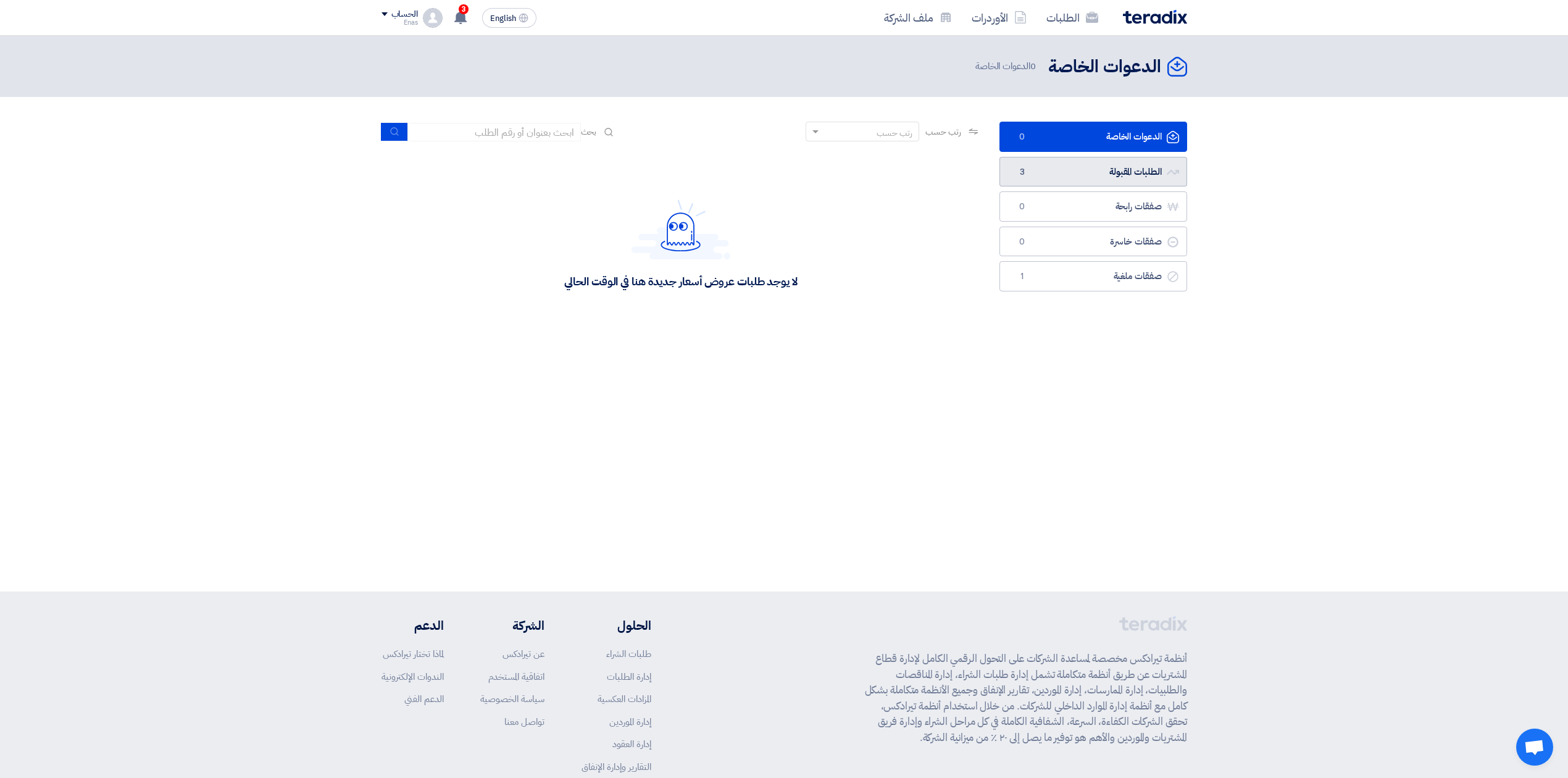
click at [1153, 173] on link "الطلبات المقبولة الطلبات المقبولة 3" at bounding box center [1093, 171] width 188 height 30
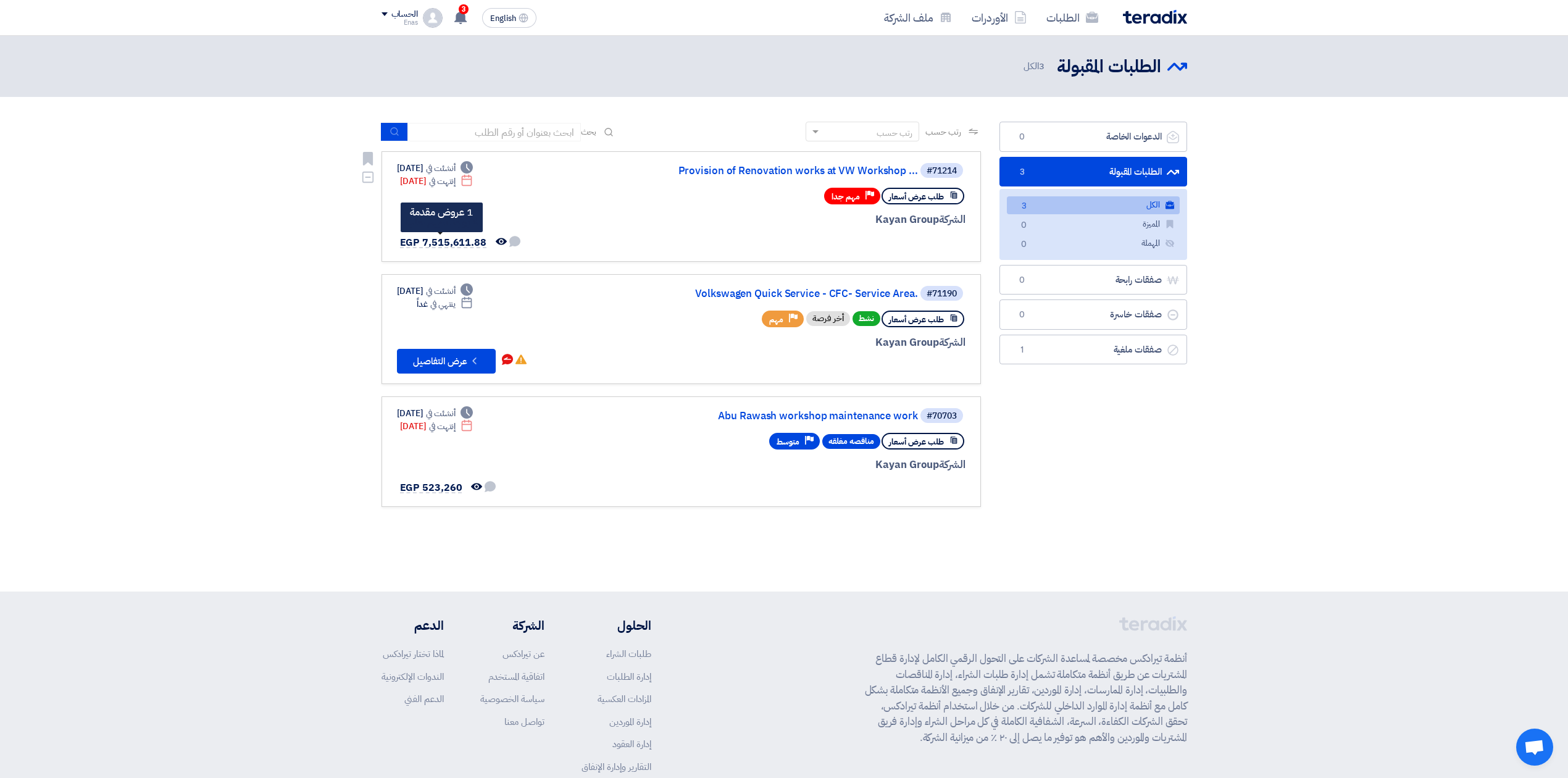
click at [424, 238] on span "EGP 7,515,611.88" at bounding box center [443, 242] width 87 height 14
click at [445, 240] on span "EGP 7,515,611.88" at bounding box center [443, 242] width 87 height 14
click at [380, 244] on div "رتب حسب رتب حسب بحث مجال الطلب مسؤول المشتريات نوع الطلب" at bounding box center [682, 320] width 618 height 398
click at [890, 171] on link "Provision of Renovation works at VW Workshop ..." at bounding box center [795, 171] width 247 height 12
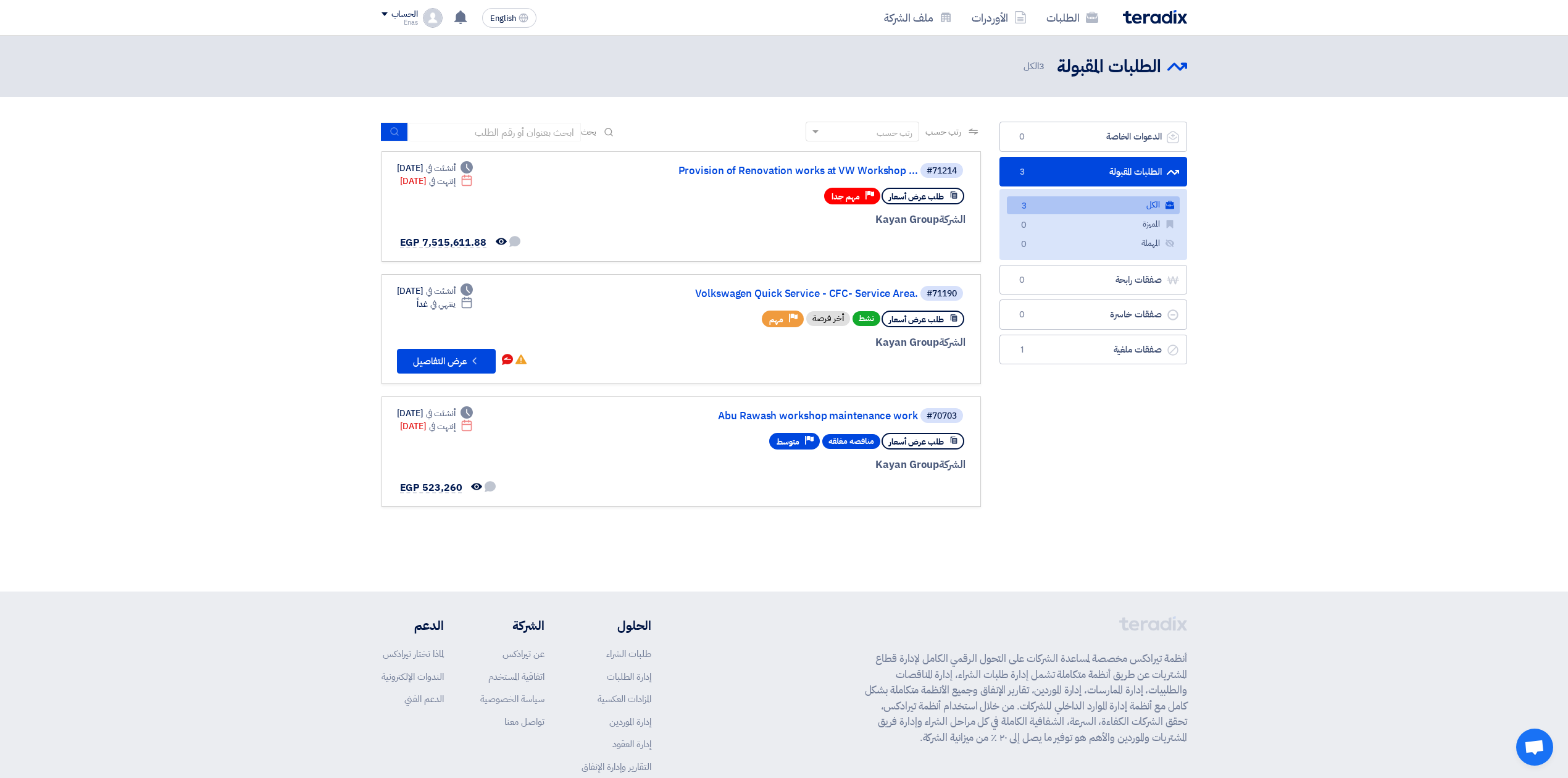
click at [1269, 204] on section "الدعوات الخاصة الدعوات الخاصة 0 الطلبات المقبولة الطلبات المقبولة 3 الكل الكل 3…" at bounding box center [784, 321] width 1568 height 447
click at [1070, 13] on link "الطلبات" at bounding box center [1072, 17] width 71 height 29
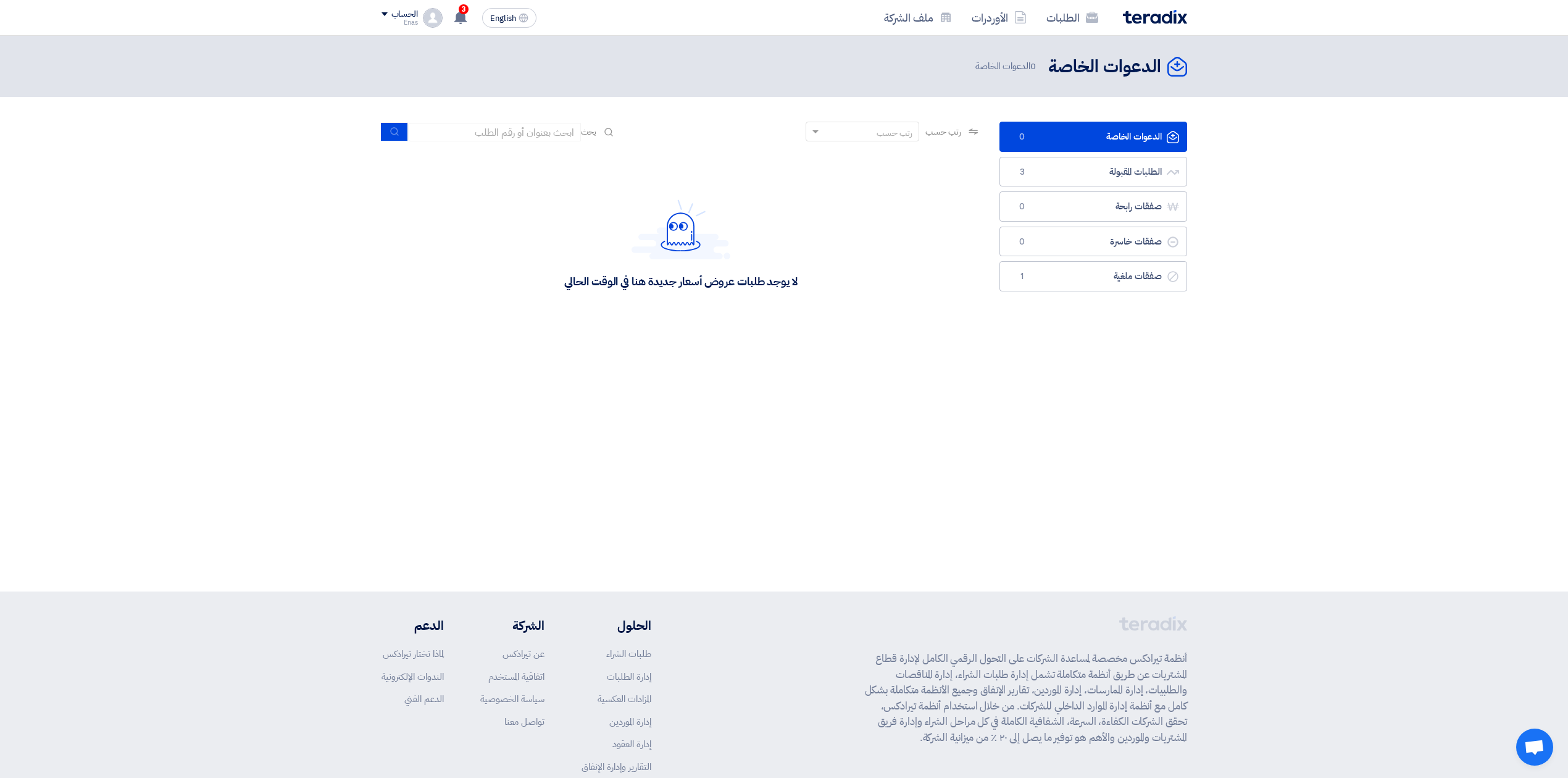
click at [428, 14] on img at bounding box center [432, 17] width 20 height 20
click at [490, 50] on link "الطلبات" at bounding box center [446, 47] width 109 height 14
click at [454, 13] on icon at bounding box center [460, 17] width 13 height 13
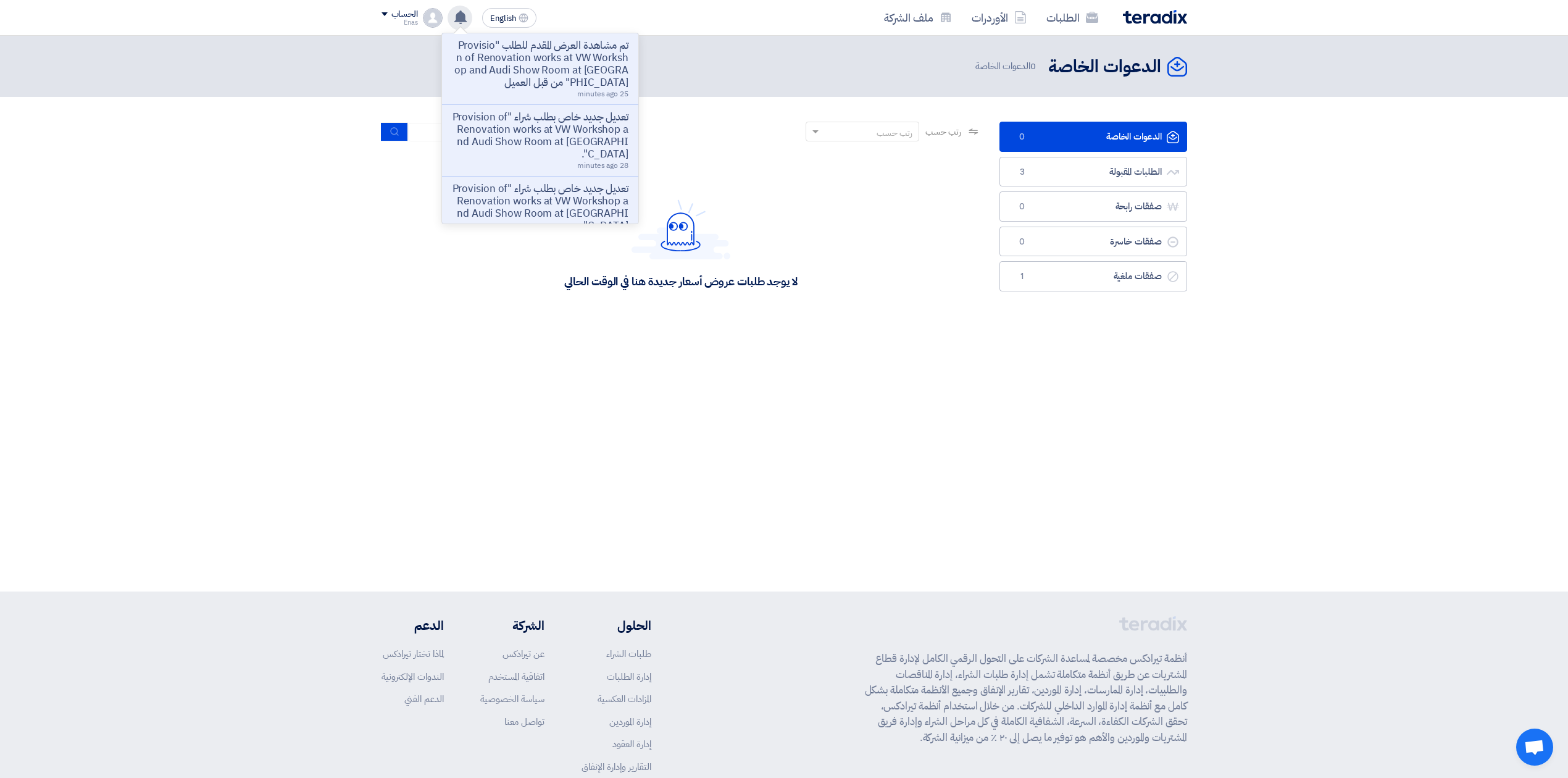
click at [460, 11] on icon at bounding box center [460, 17] width 13 height 13
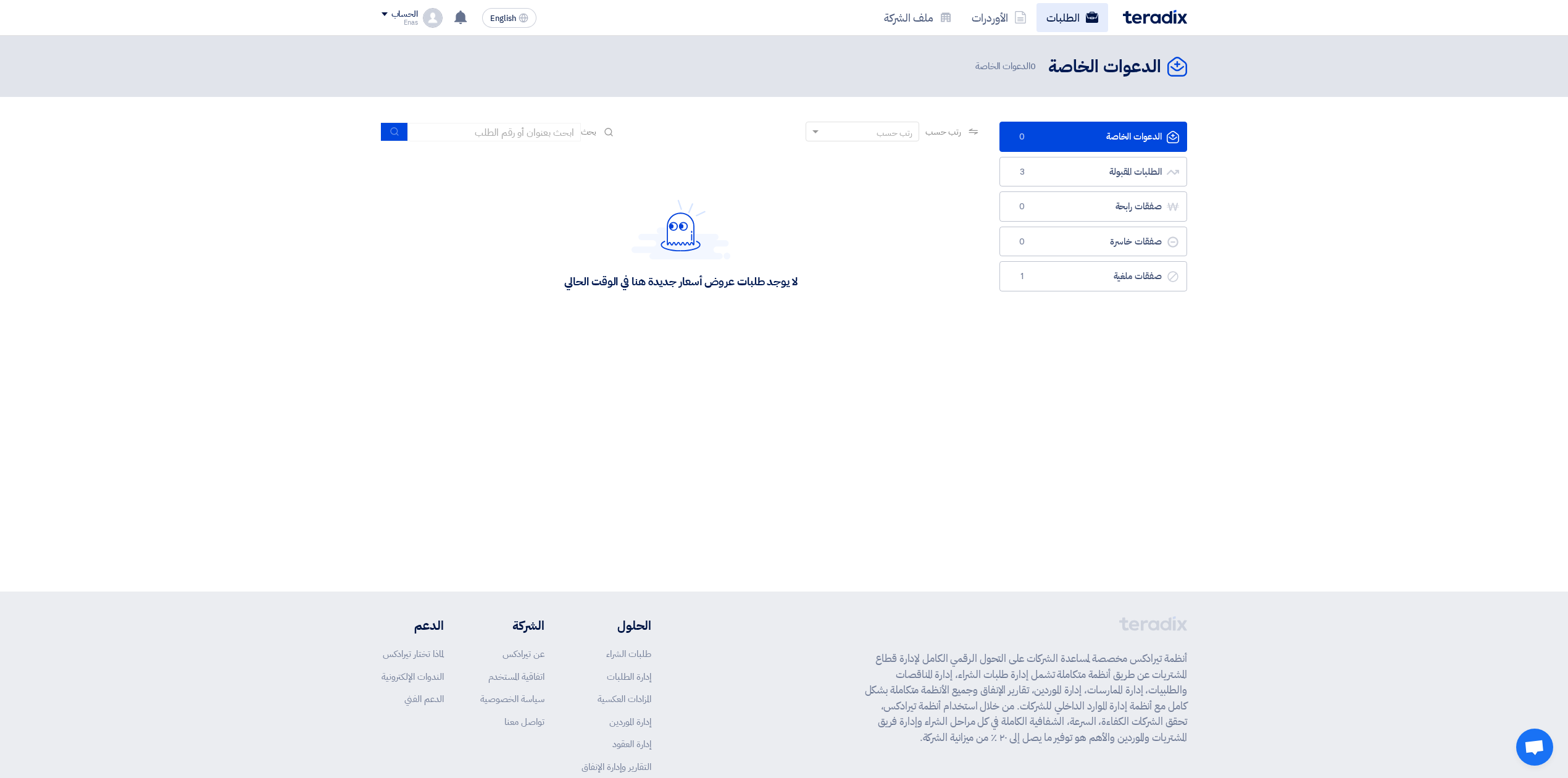
click at [1070, 20] on link "الطلبات" at bounding box center [1072, 17] width 71 height 29
click at [1007, 17] on link "الأوردرات" at bounding box center [1000, 17] width 75 height 29
click at [1061, 17] on link "الطلبات" at bounding box center [1072, 17] width 71 height 29
click at [1139, 171] on link "الطلبات المقبولة الطلبات المقبولة 0" at bounding box center [1093, 171] width 188 height 30
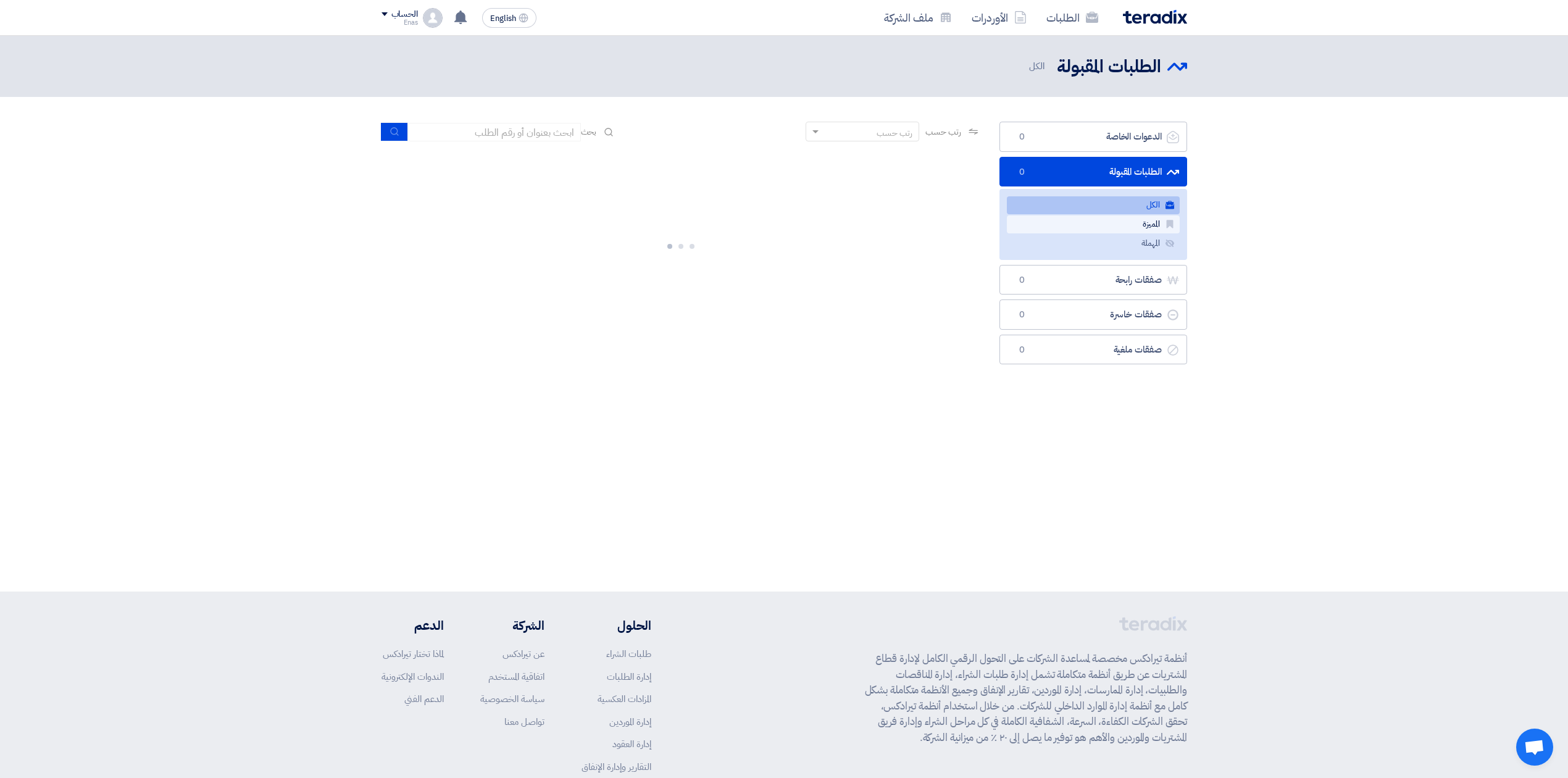
click at [1118, 228] on link "المميزة المميزة" at bounding box center [1092, 224] width 172 height 18
click at [1126, 212] on link "الكل الكل" at bounding box center [1092, 205] width 172 height 18
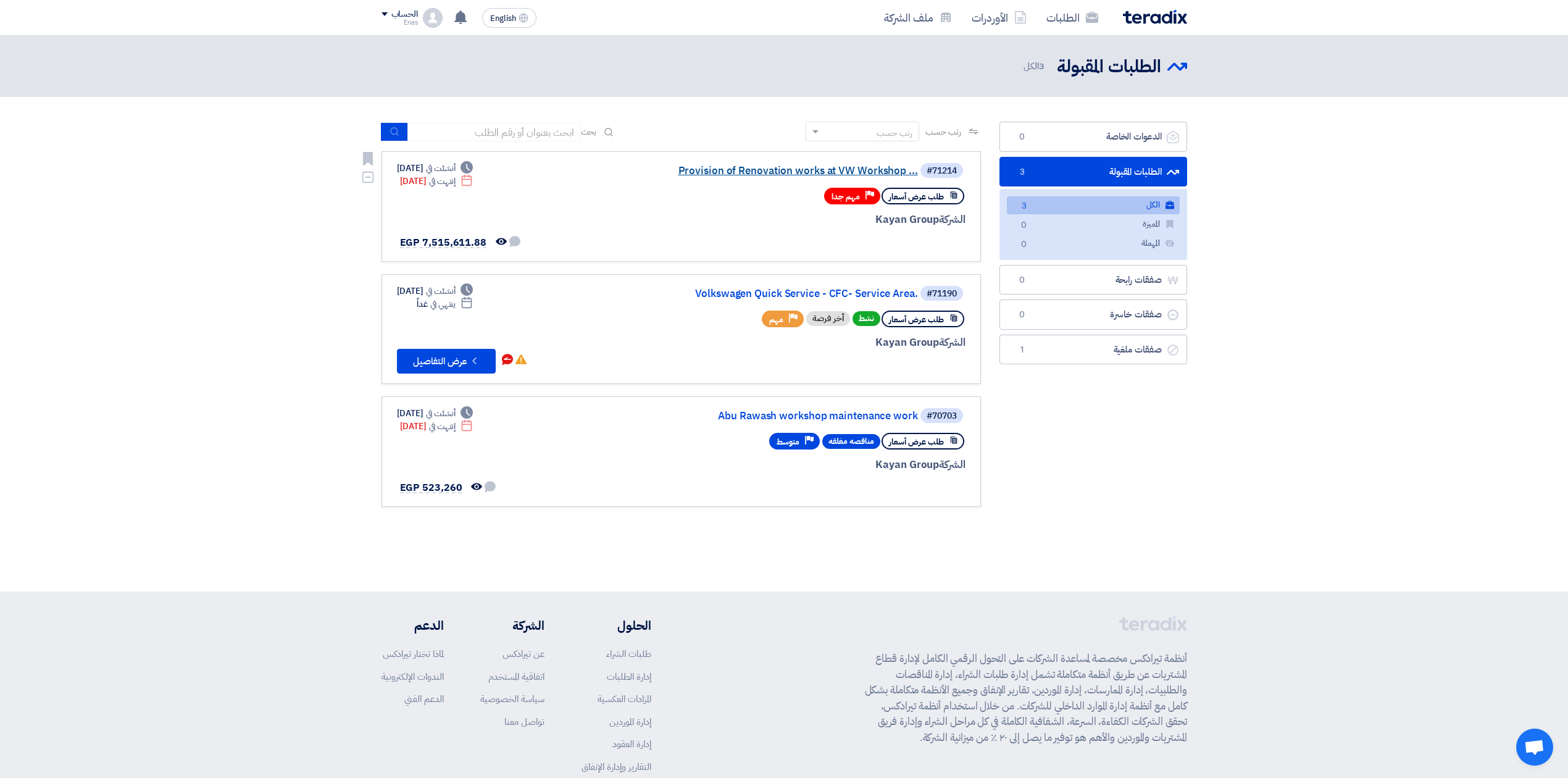
click at [841, 167] on link "Provision of Renovation works at VW Workshop ..." at bounding box center [795, 171] width 247 height 12
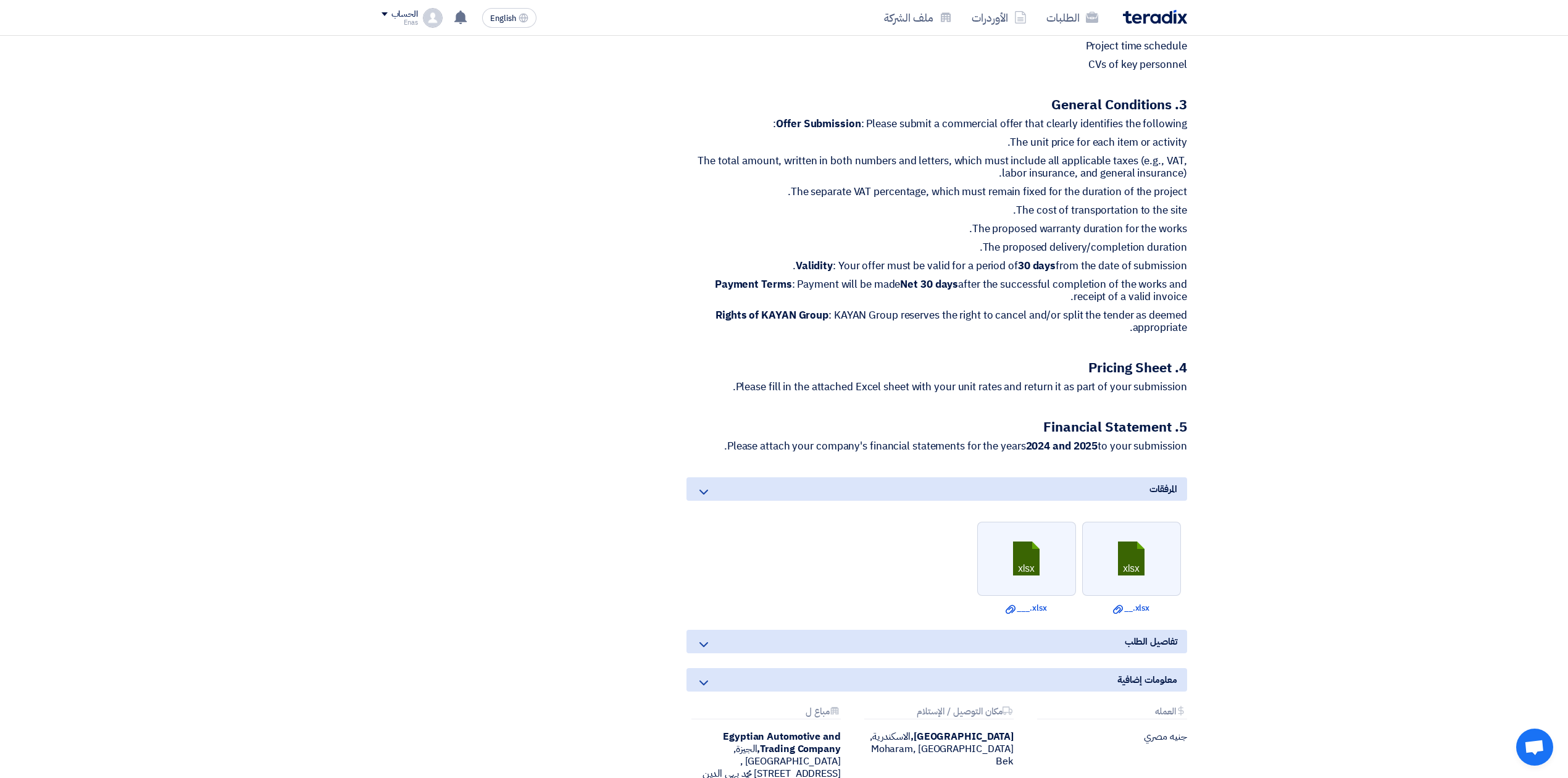
scroll to position [740, 0]
